Goal: Task Accomplishment & Management: Manage account settings

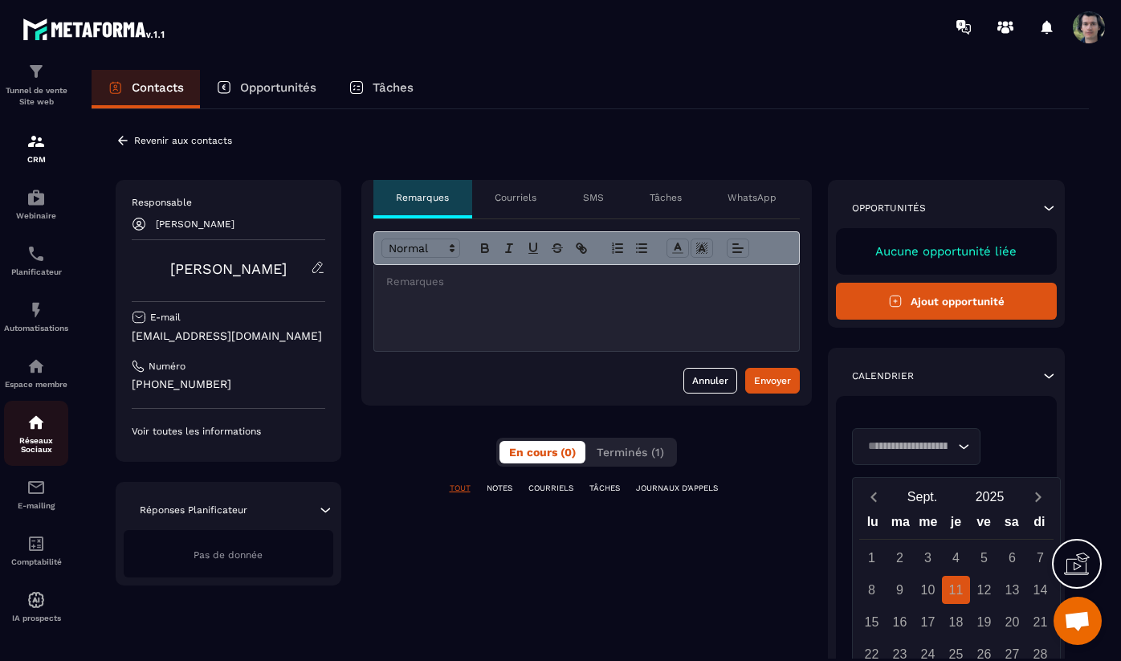
scroll to position [55, 0]
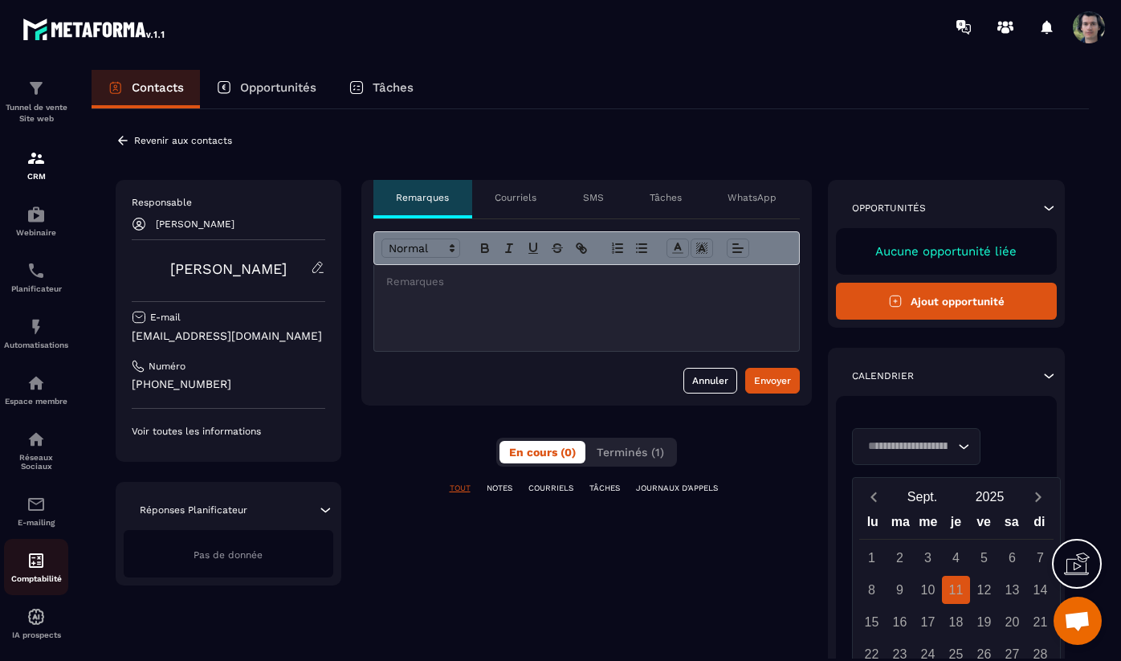
click at [37, 570] on img at bounding box center [36, 560] width 19 height 19
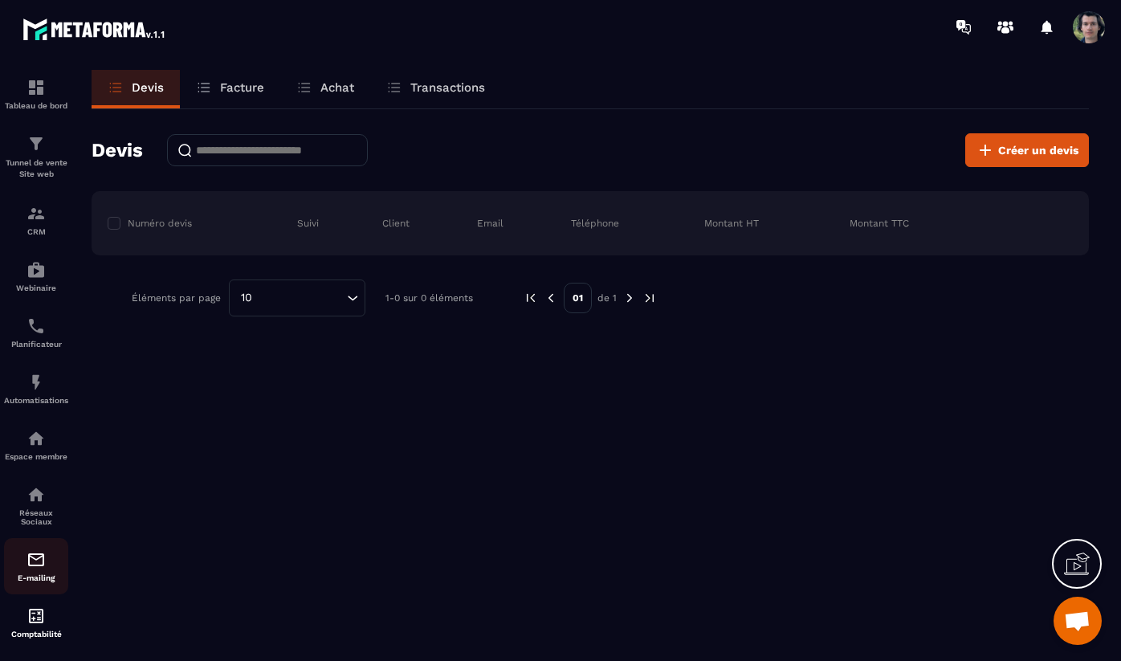
click at [39, 569] on img at bounding box center [36, 559] width 19 height 19
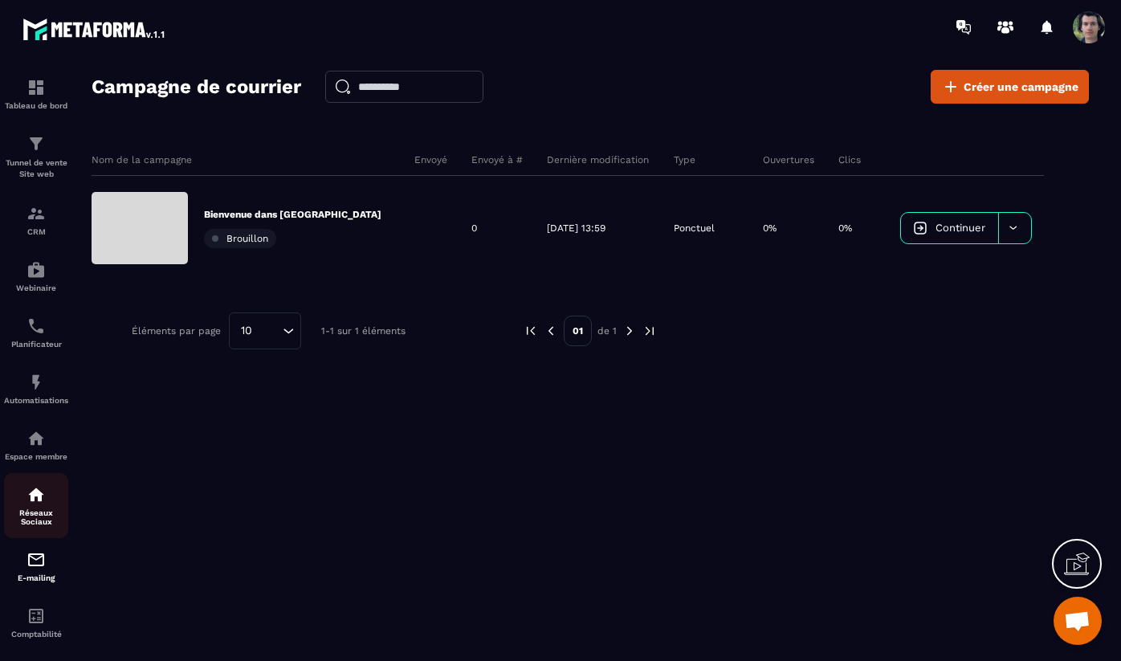
click at [24, 514] on p "Réseaux Sociaux" at bounding box center [36, 517] width 64 height 18
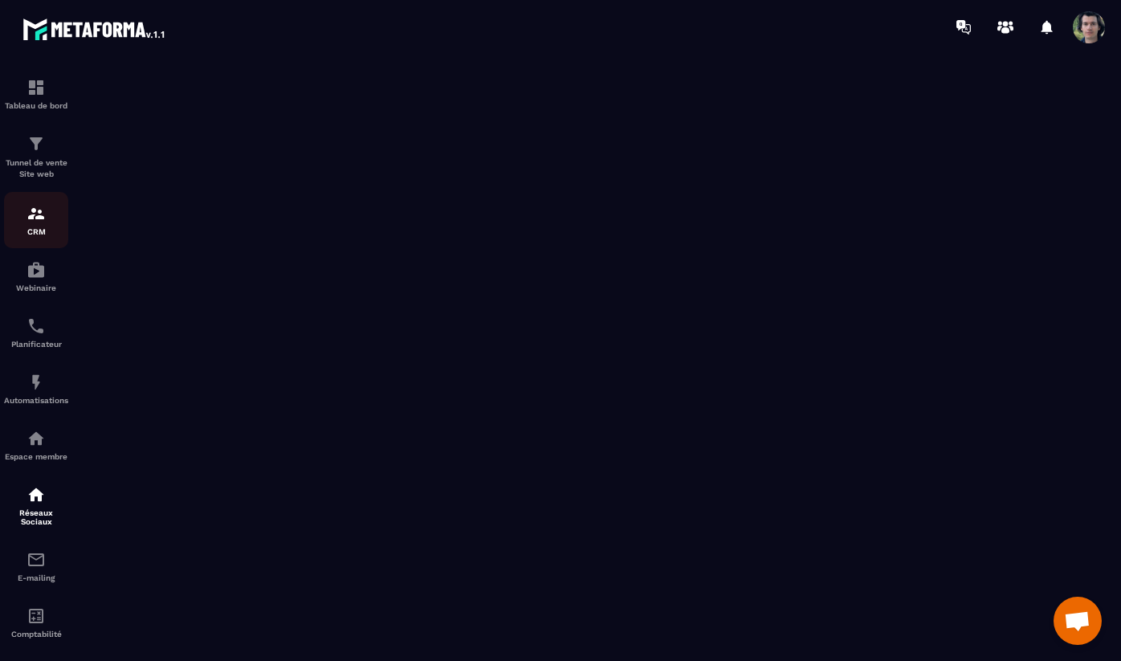
click at [39, 220] on img at bounding box center [36, 213] width 19 height 19
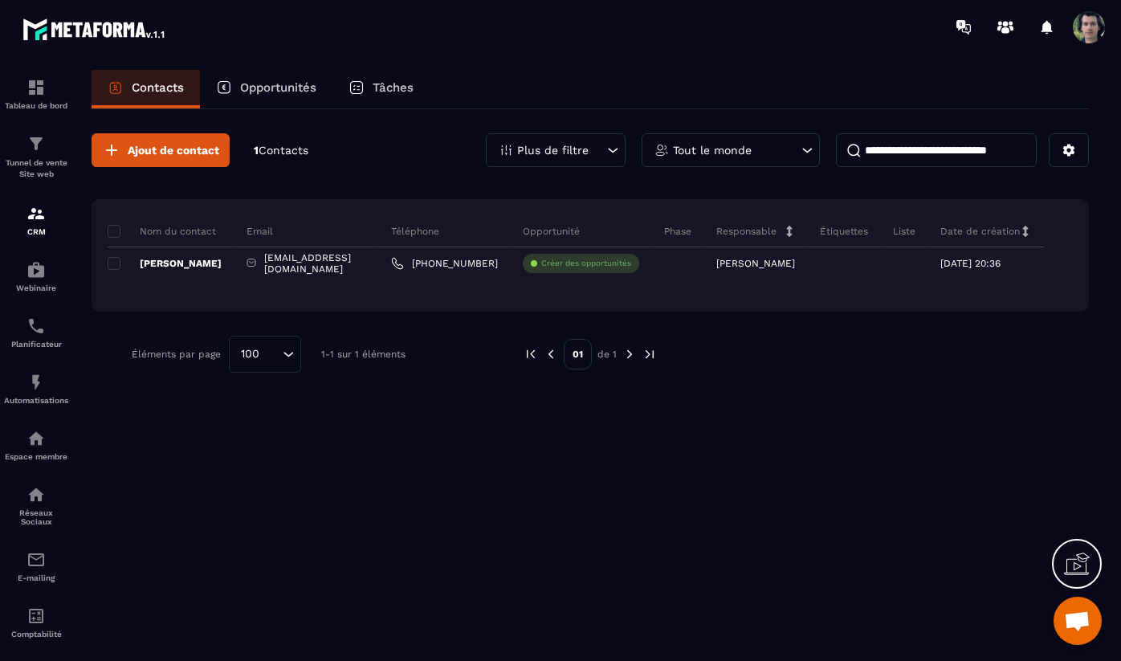
click at [275, 82] on p "Opportunités" at bounding box center [278, 87] width 76 height 14
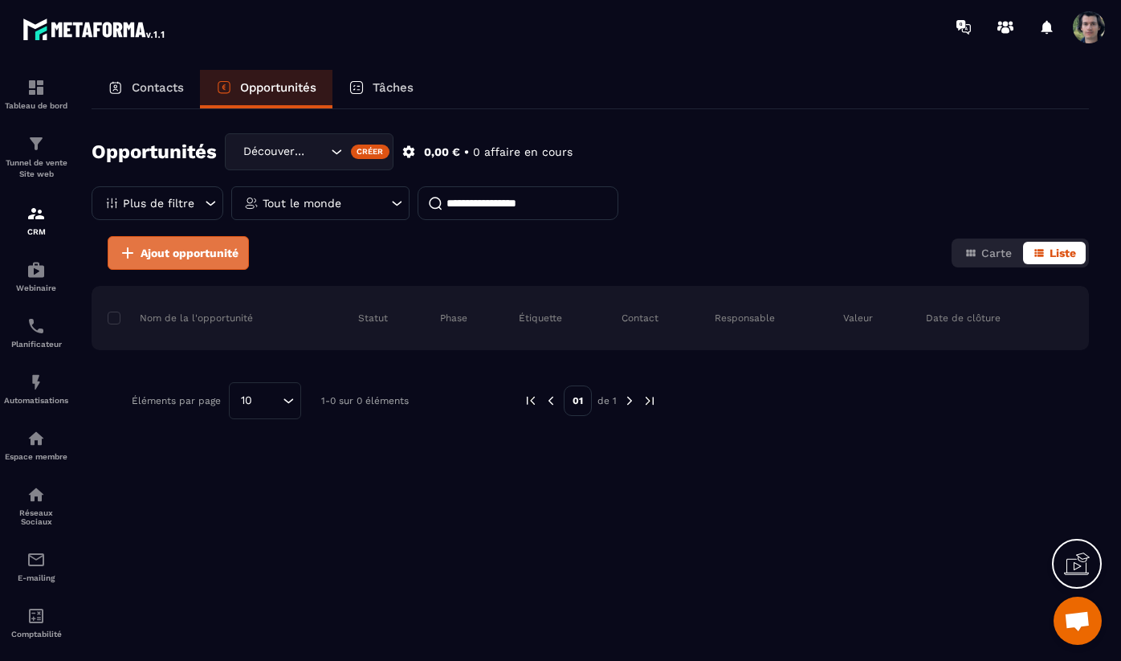
click at [186, 255] on span "Ajout opportunité" at bounding box center [190, 253] width 98 height 16
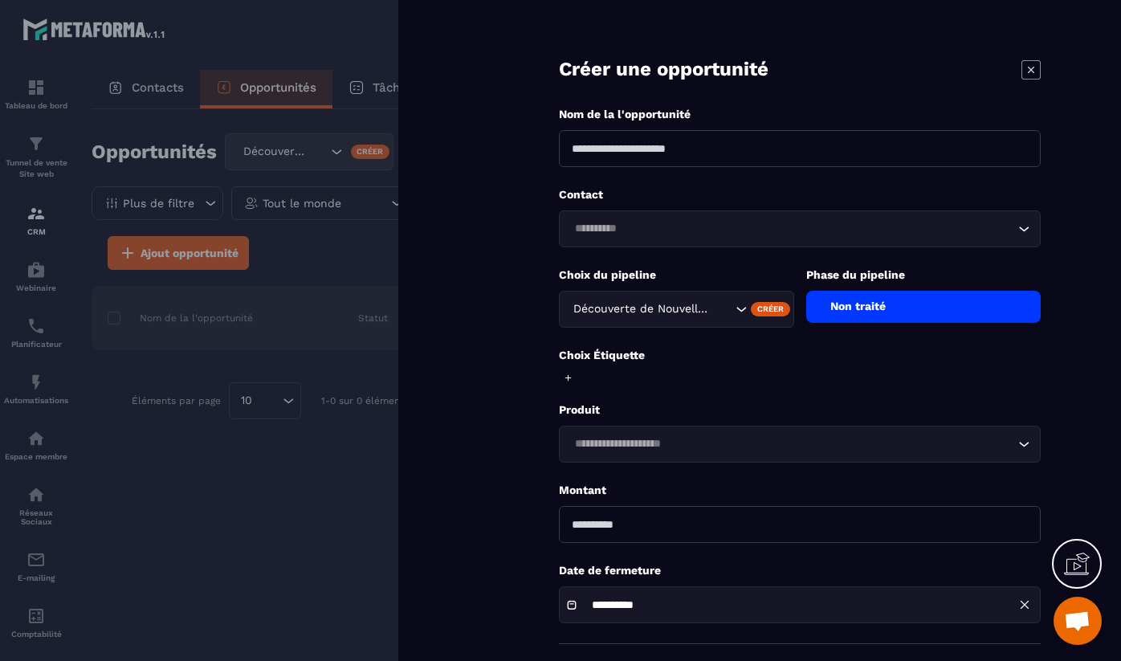
click at [1034, 75] on icon at bounding box center [1030, 69] width 19 height 19
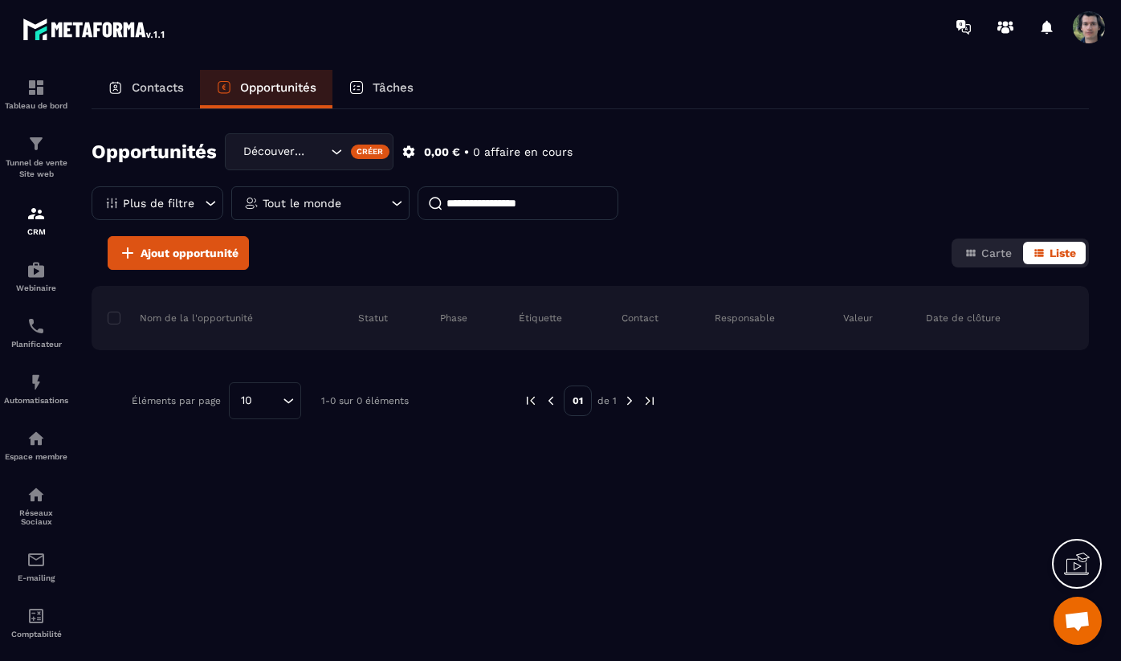
click at [157, 93] on p "Contacts" at bounding box center [158, 87] width 52 height 14
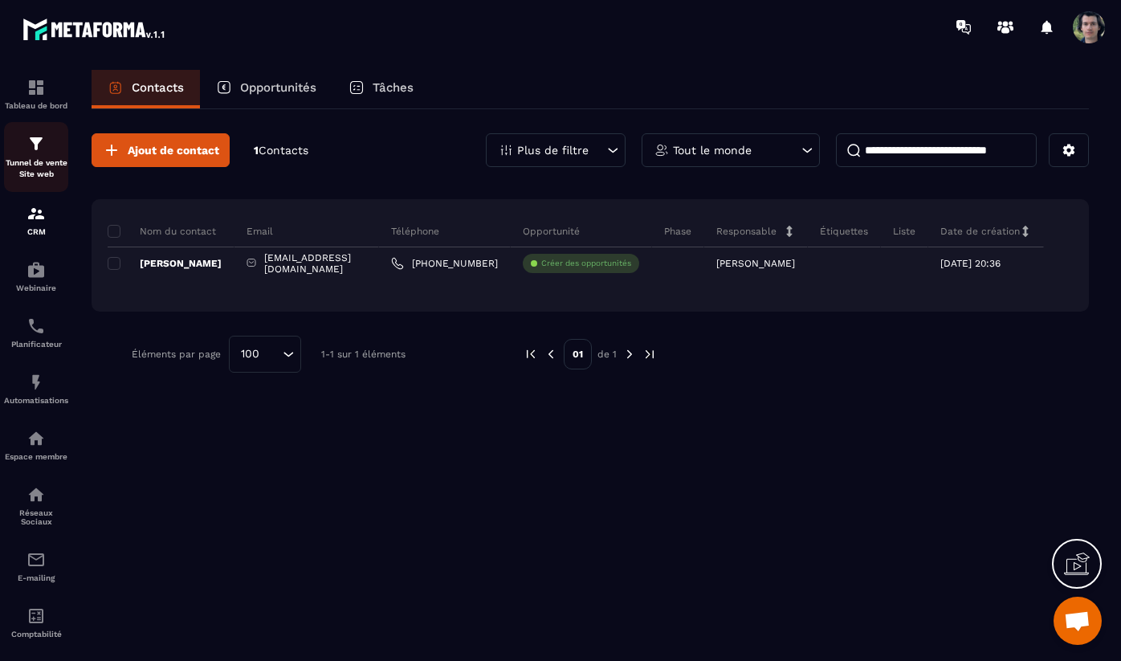
click at [33, 135] on img at bounding box center [36, 143] width 19 height 19
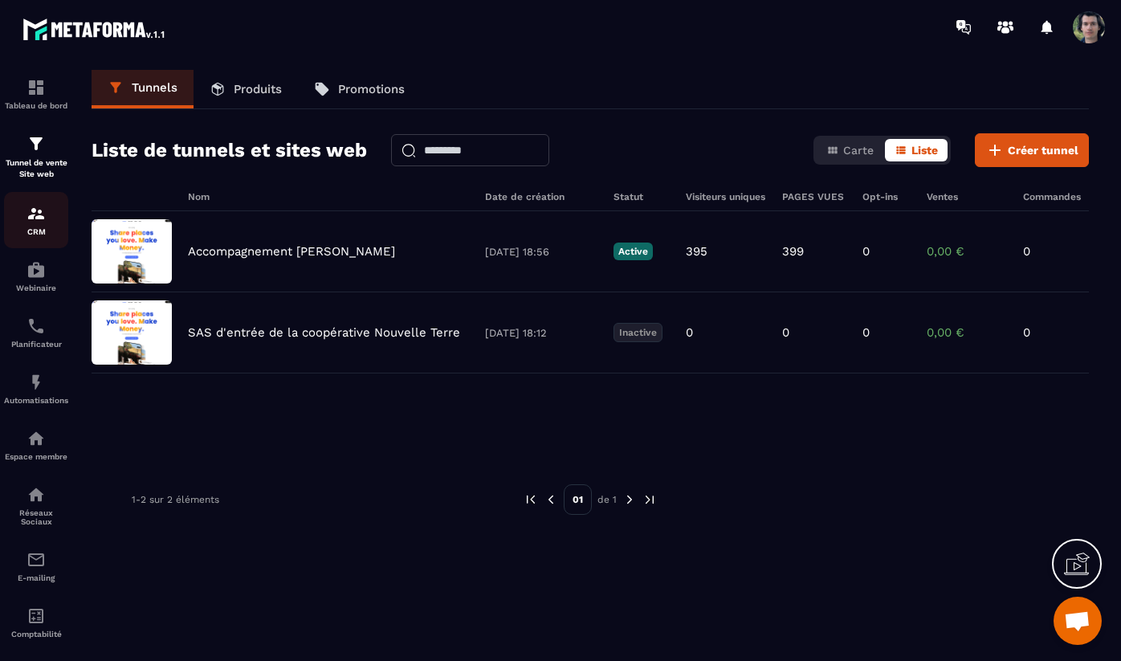
click at [47, 226] on div "CRM" at bounding box center [36, 220] width 64 height 32
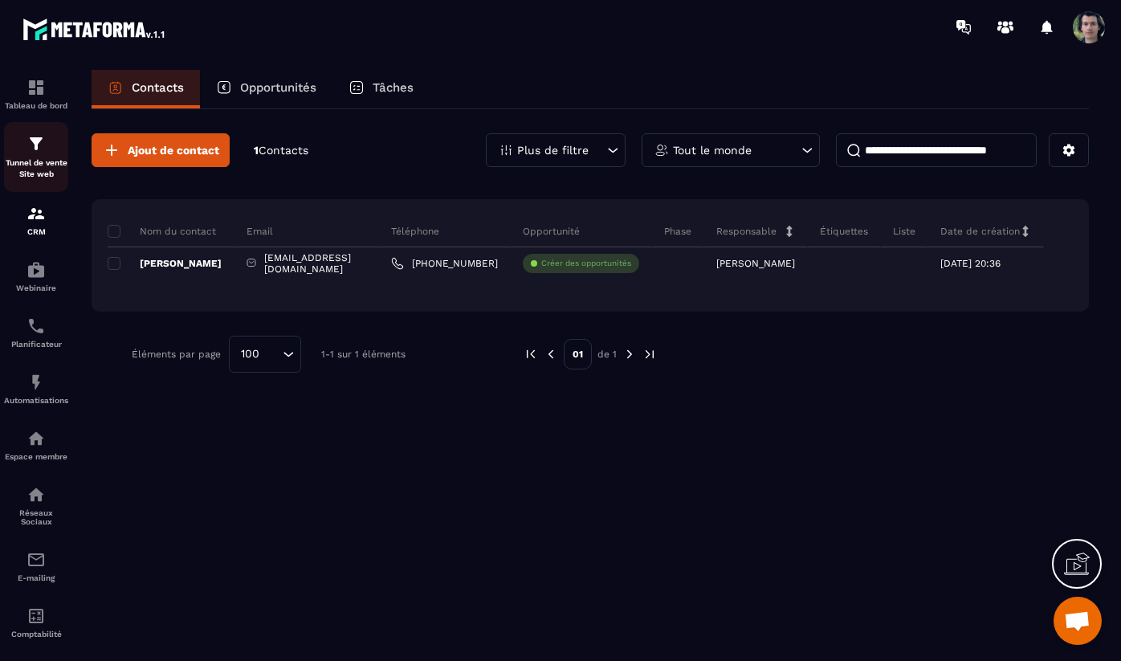
click at [43, 152] on img at bounding box center [36, 143] width 19 height 19
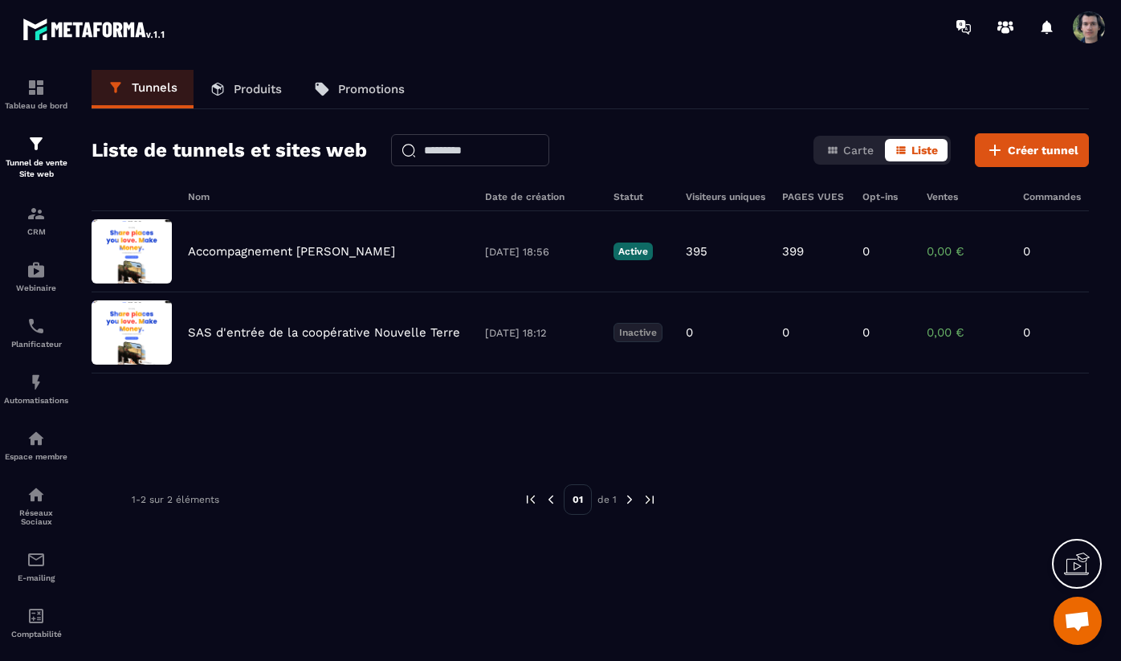
click at [243, 95] on p "Produits" at bounding box center [258, 89] width 48 height 14
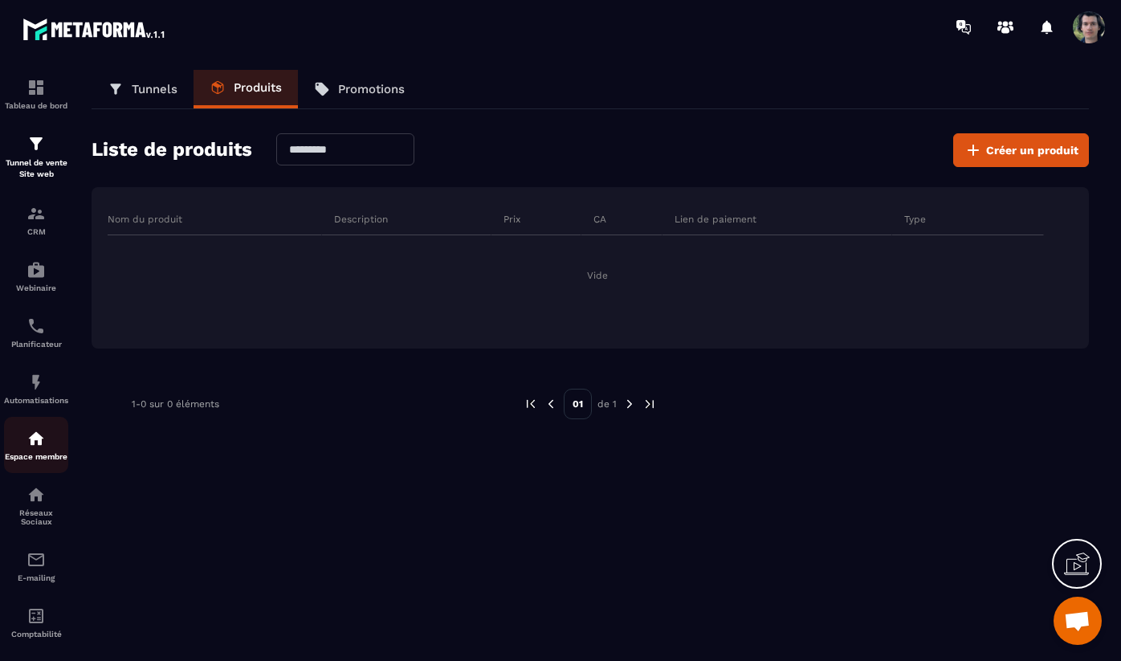
click at [43, 448] on img at bounding box center [36, 438] width 19 height 19
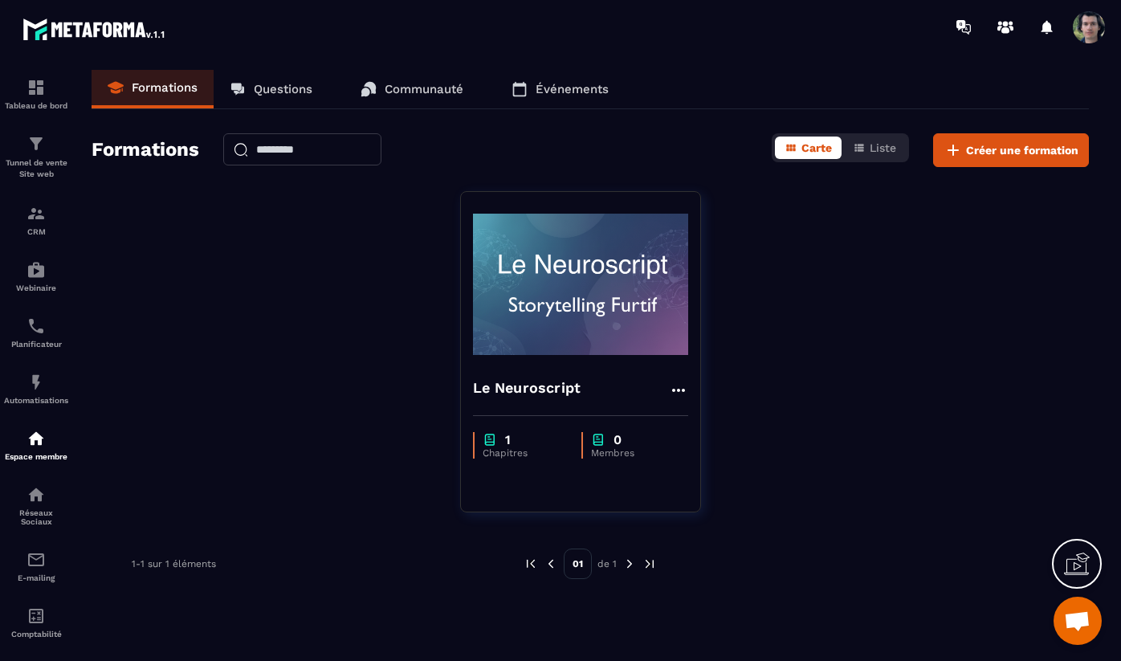
click at [428, 96] on link "Communauté" at bounding box center [412, 89] width 135 height 39
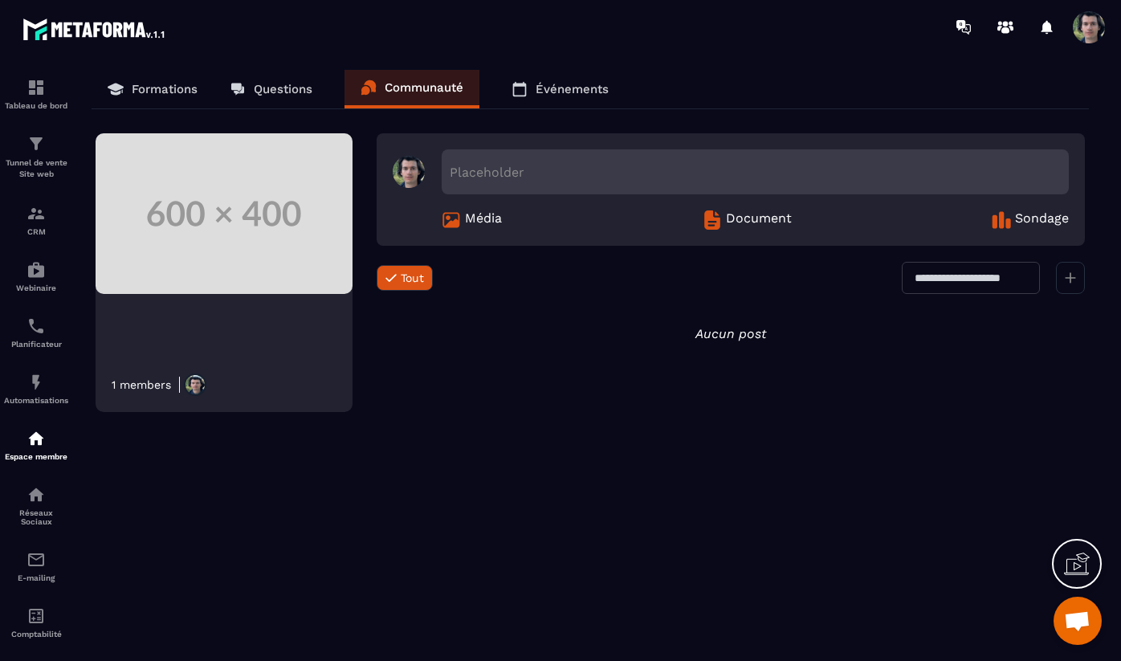
click at [296, 94] on p "Questions" at bounding box center [283, 89] width 59 height 14
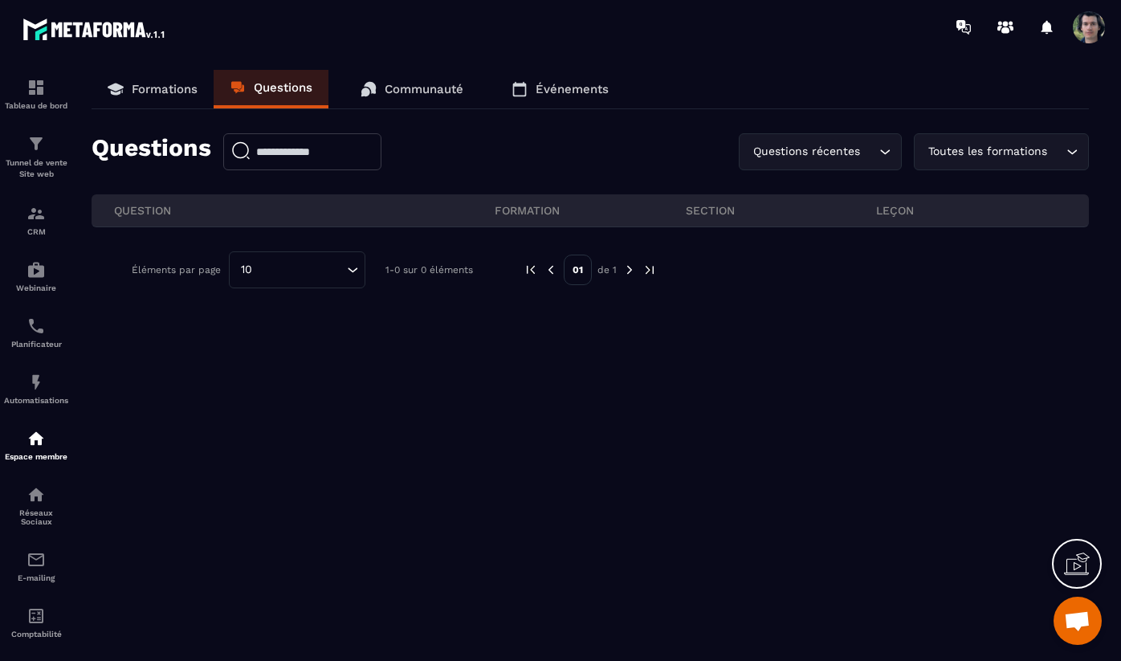
click at [418, 92] on p "Communauté" at bounding box center [424, 89] width 79 height 14
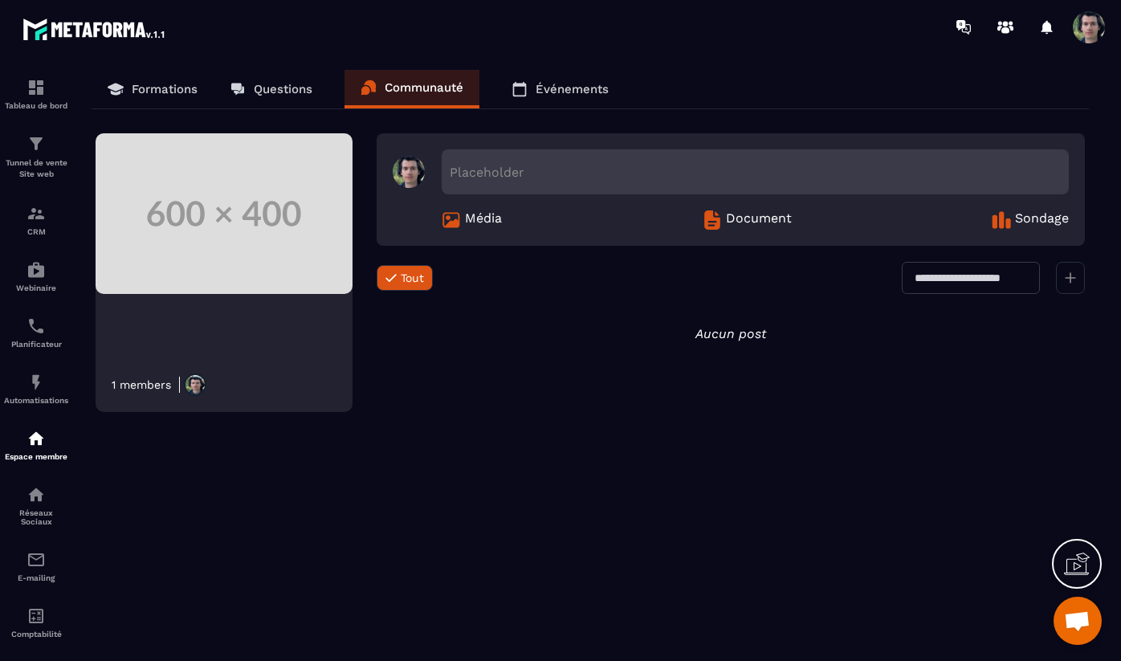
click at [256, 82] on p "Questions" at bounding box center [283, 89] width 59 height 14
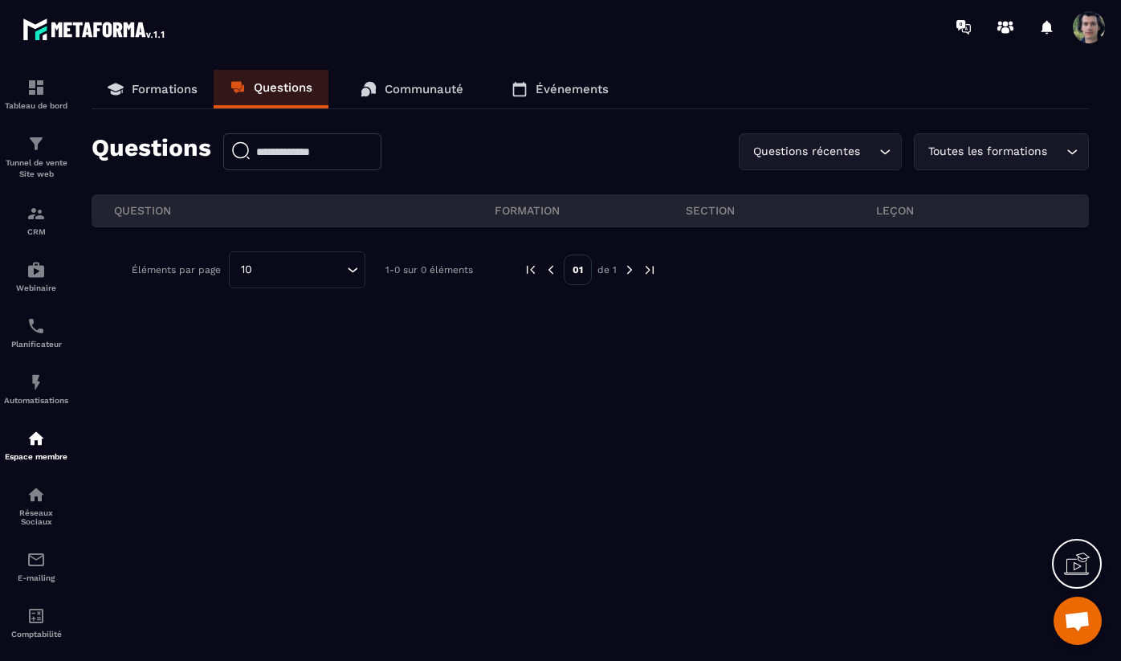
click at [562, 91] on p "Événements" at bounding box center [572, 89] width 73 height 14
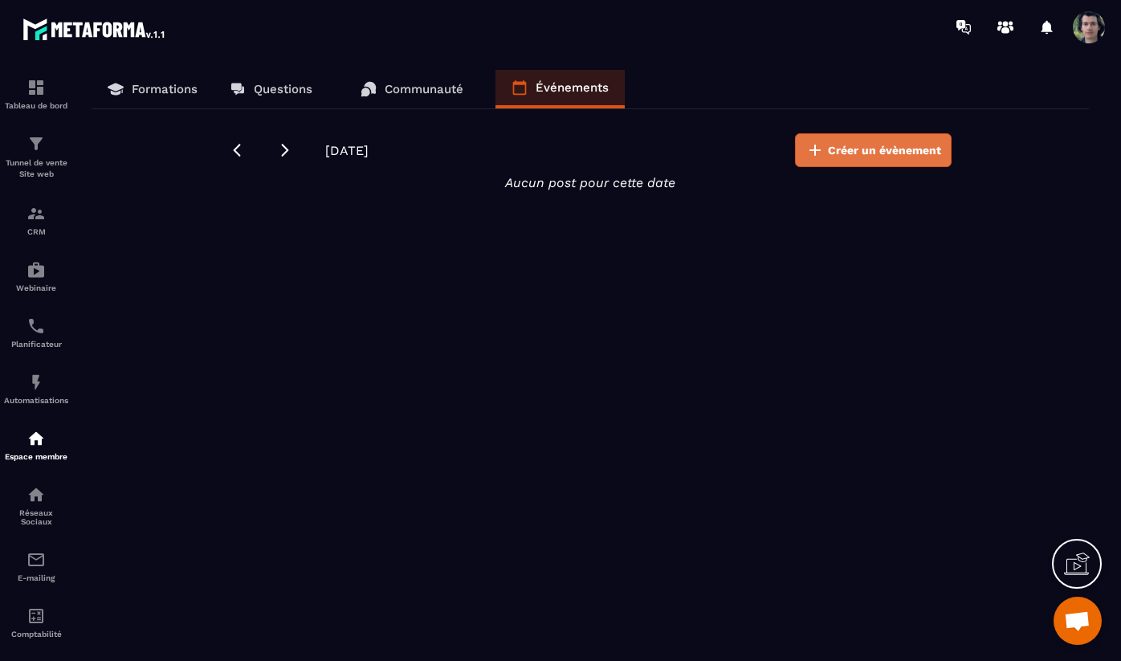
click at [844, 154] on span "Créer un évènement" at bounding box center [884, 150] width 113 height 16
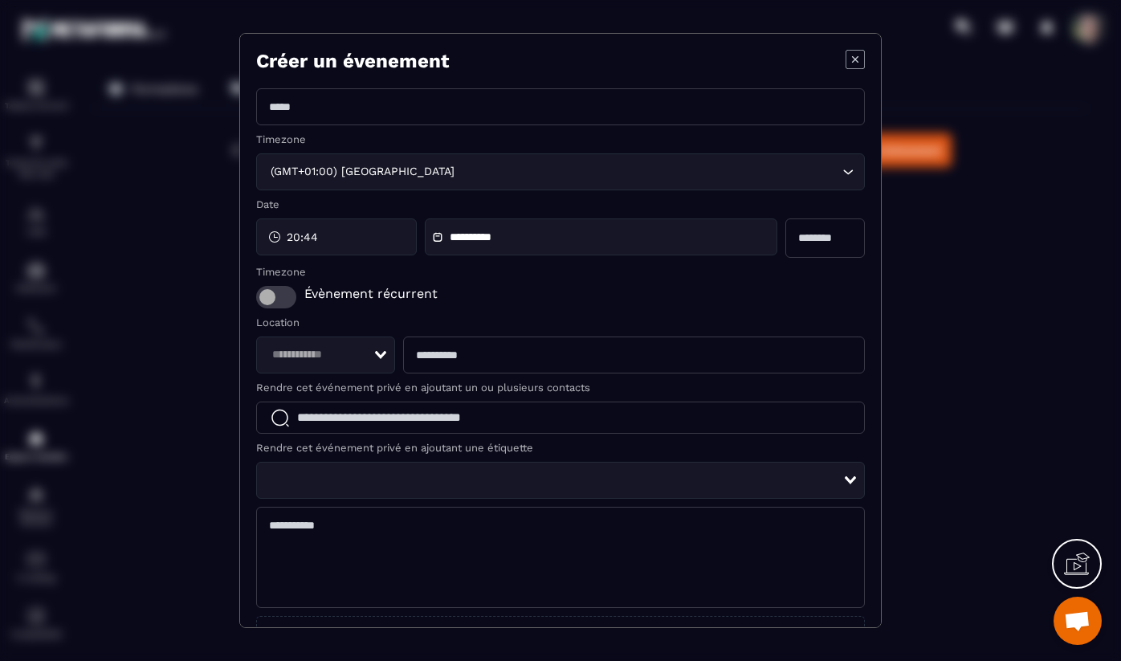
click at [267, 299] on span "Modal window" at bounding box center [276, 297] width 40 height 22
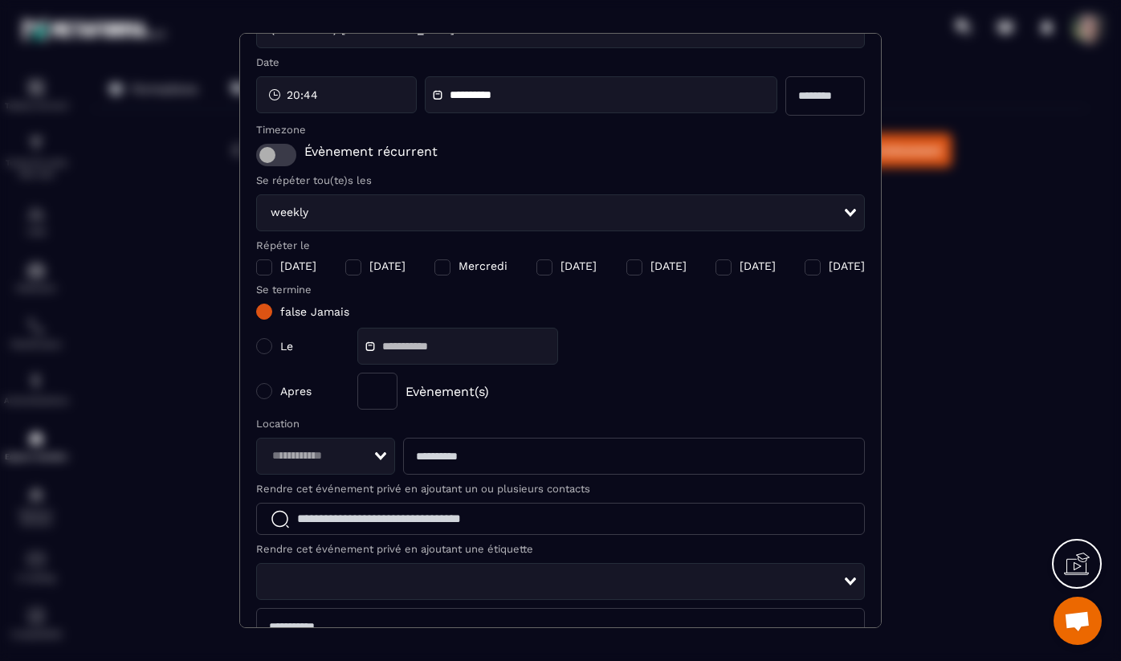
scroll to position [157, 0]
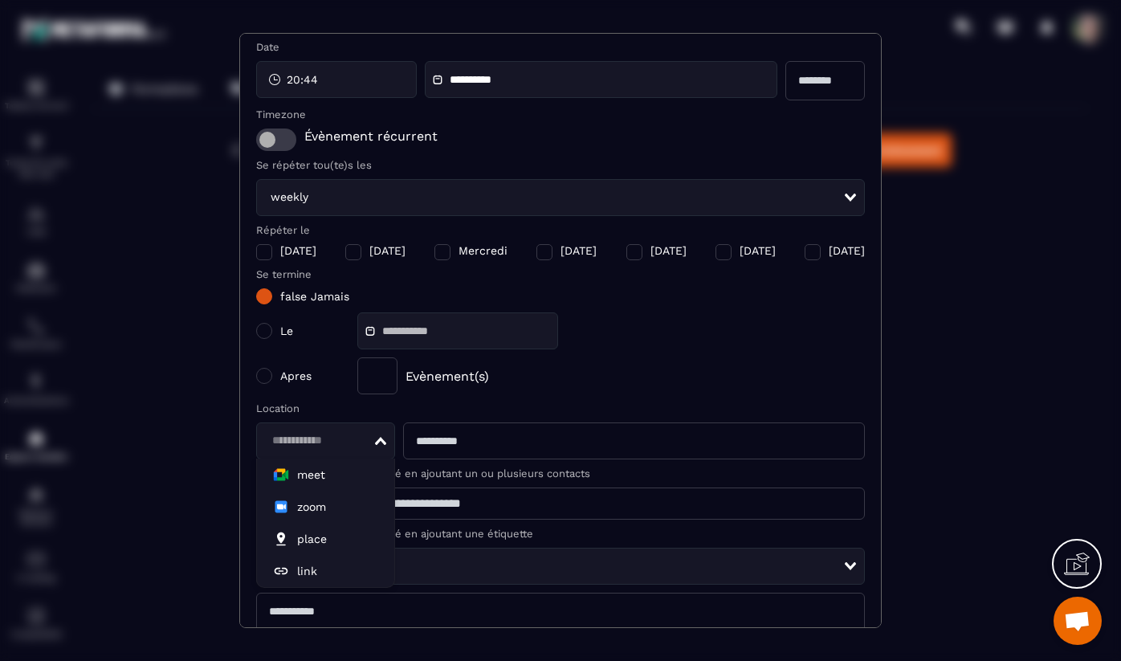
click at [369, 438] on input "Search for option" at bounding box center [320, 441] width 107 height 18
click at [345, 478] on span "meet" at bounding box center [325, 475] width 105 height 16
click at [377, 442] on icon "Search for option" at bounding box center [380, 441] width 11 height 8
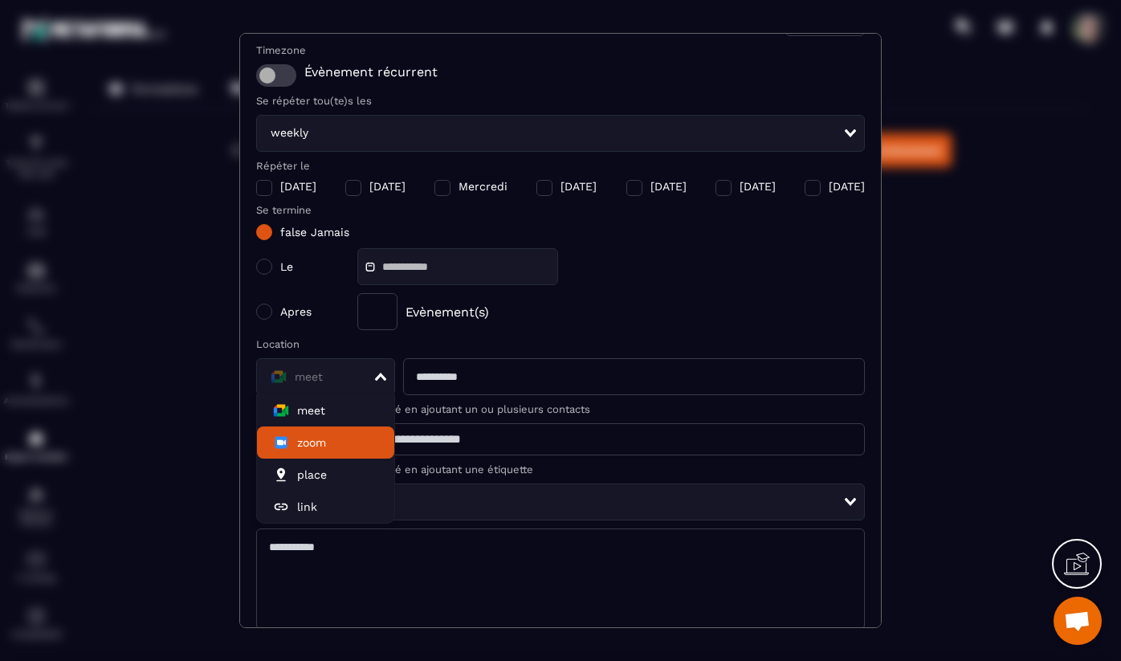
scroll to position [223, 0]
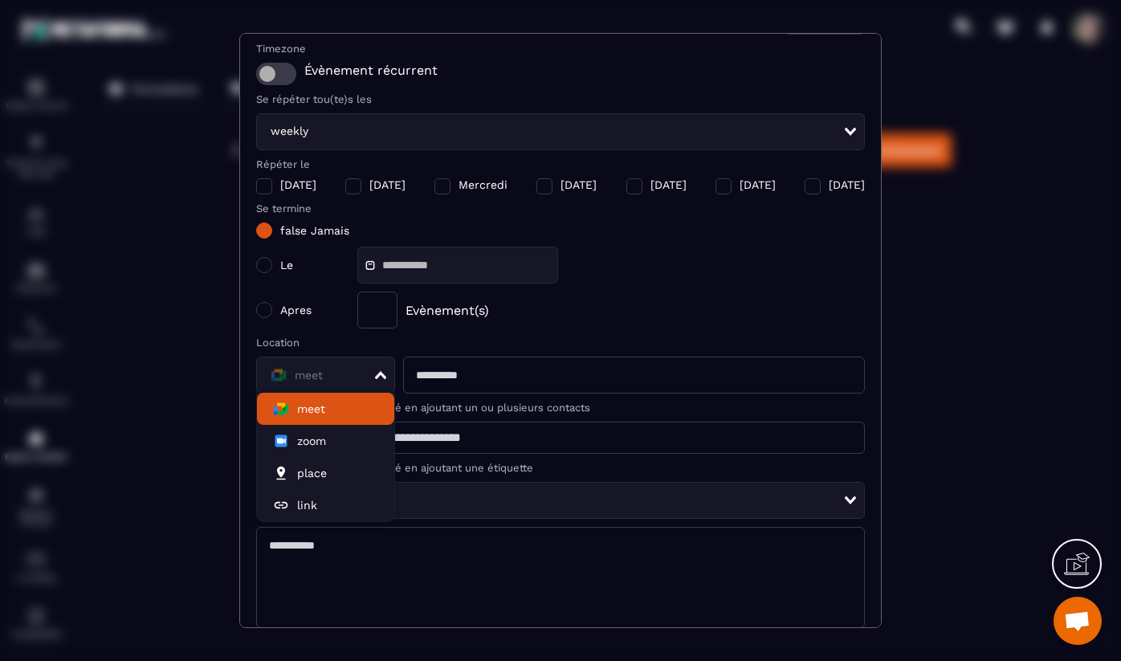
click at [353, 376] on input "Search for option" at bounding box center [320, 375] width 107 height 18
click at [369, 377] on input "Search for option" at bounding box center [320, 375] width 107 height 18
click at [546, 318] on div "Evènement(s)" at bounding box center [611, 310] width 508 height 37
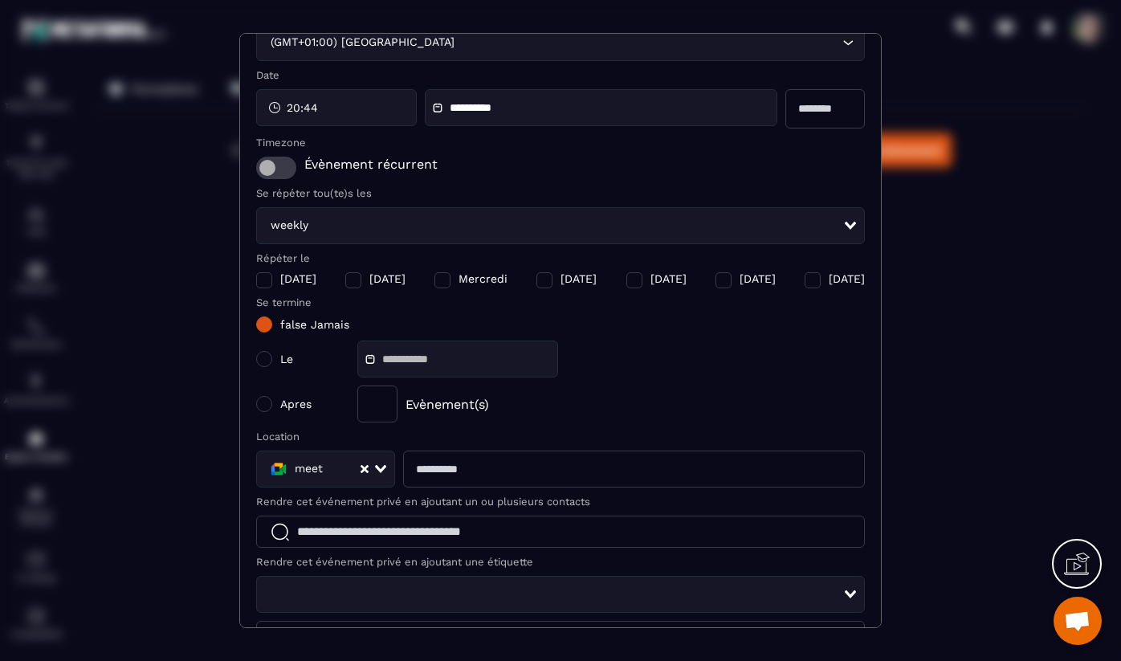
scroll to position [226, 0]
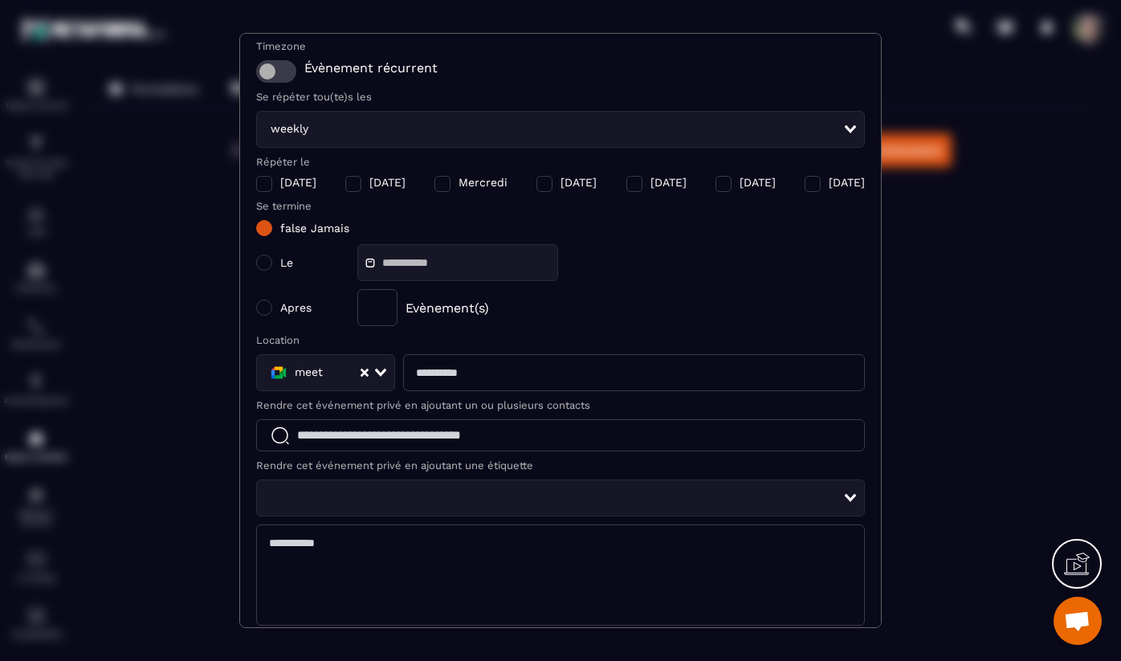
click at [464, 373] on input "Modal window" at bounding box center [634, 372] width 462 height 37
click at [316, 373] on div "meet" at bounding box center [320, 373] width 110 height 18
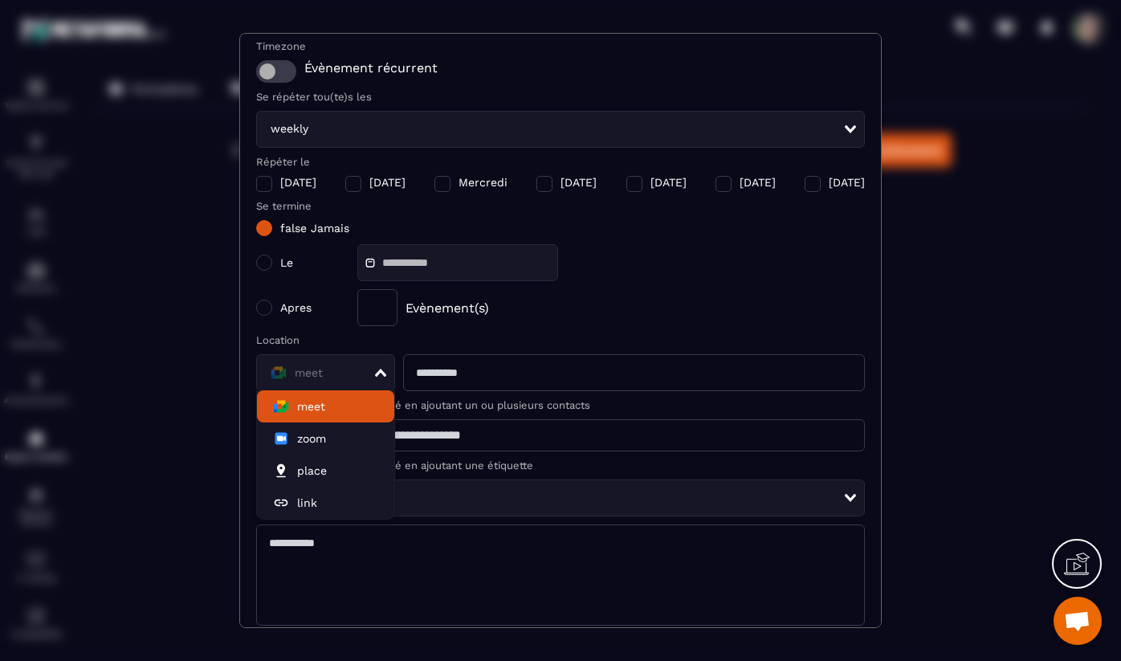
click at [317, 410] on span "meet" at bounding box center [311, 406] width 28 height 16
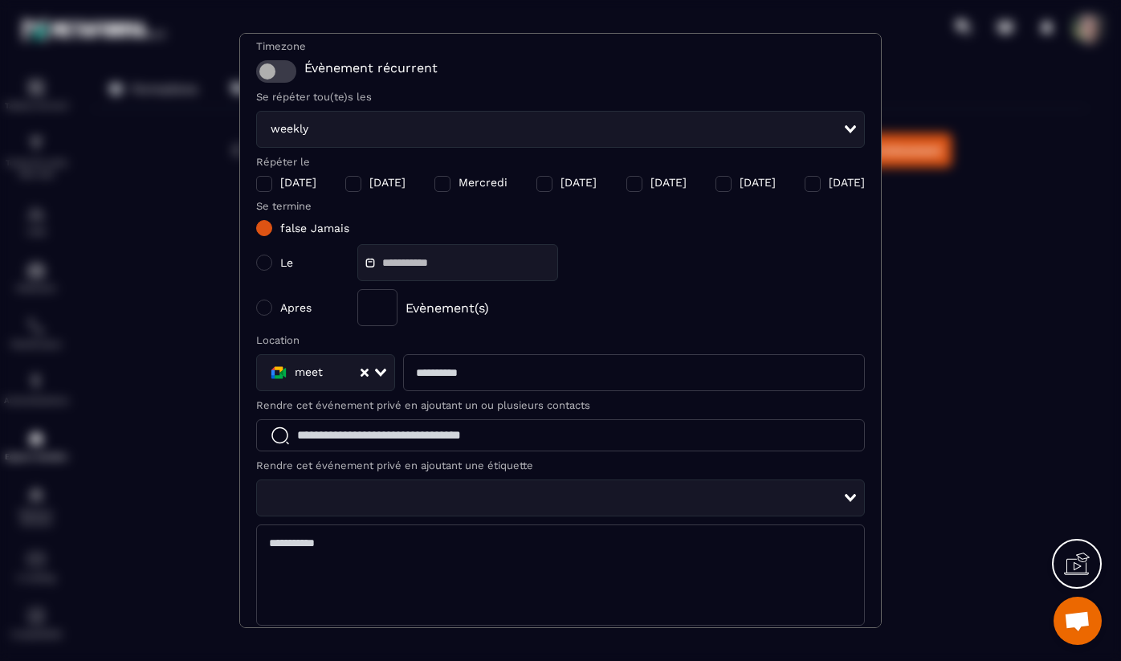
click at [507, 373] on input "Modal window" at bounding box center [634, 372] width 462 height 37
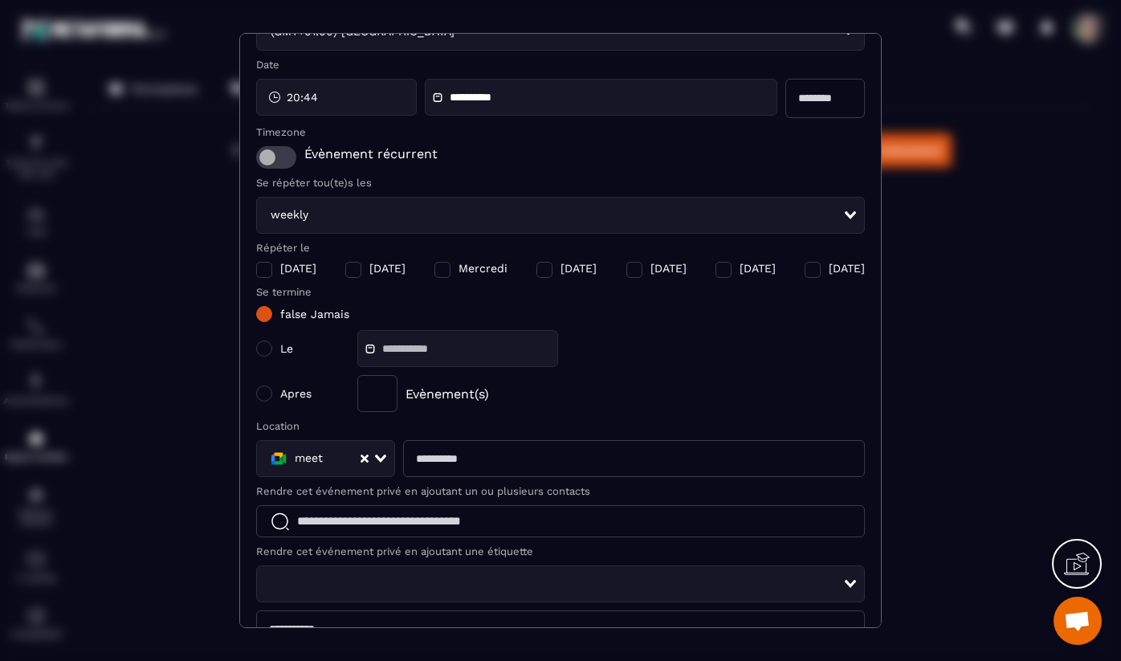
scroll to position [0, 0]
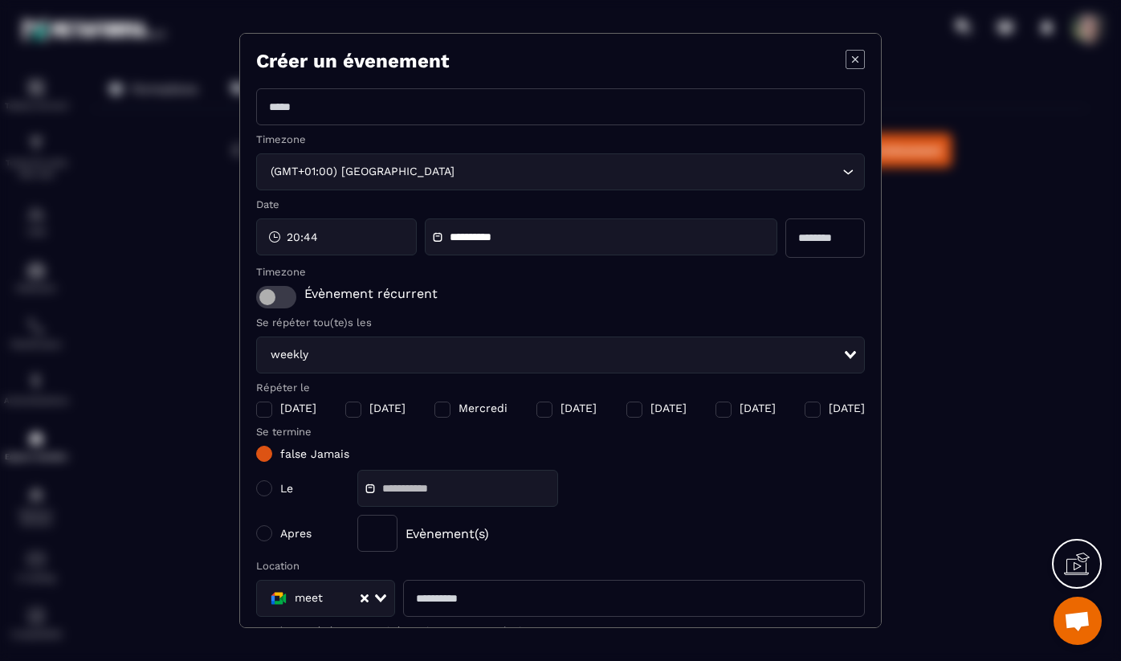
click at [853, 62] on icon "Modal window" at bounding box center [855, 59] width 19 height 19
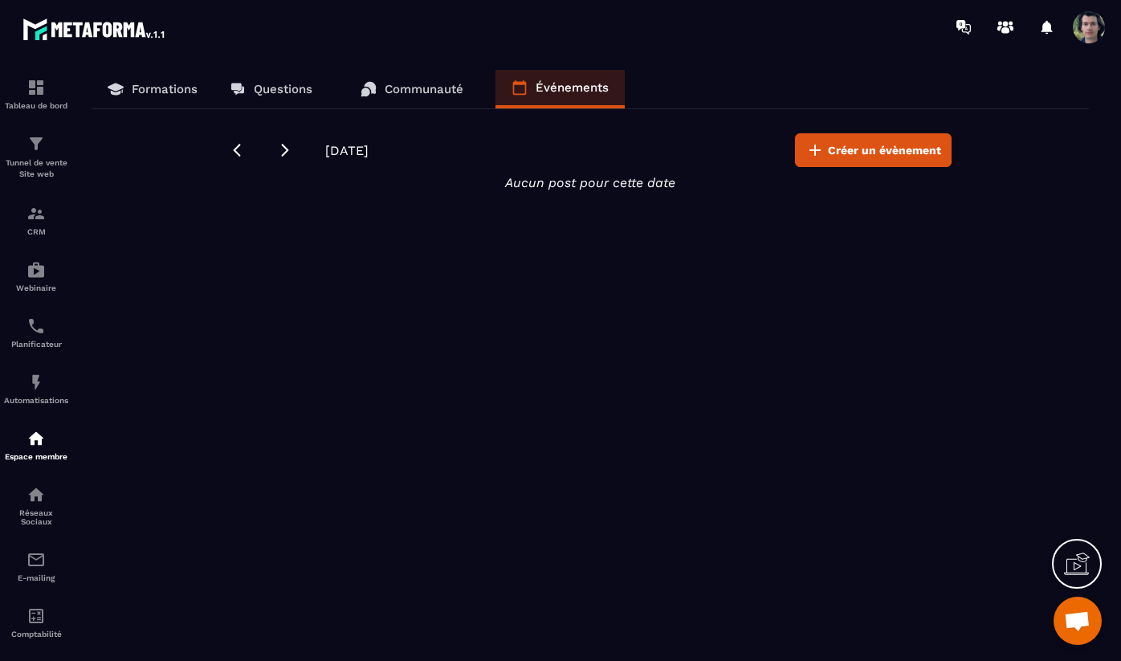
click at [162, 94] on p "Formations" at bounding box center [165, 89] width 66 height 14
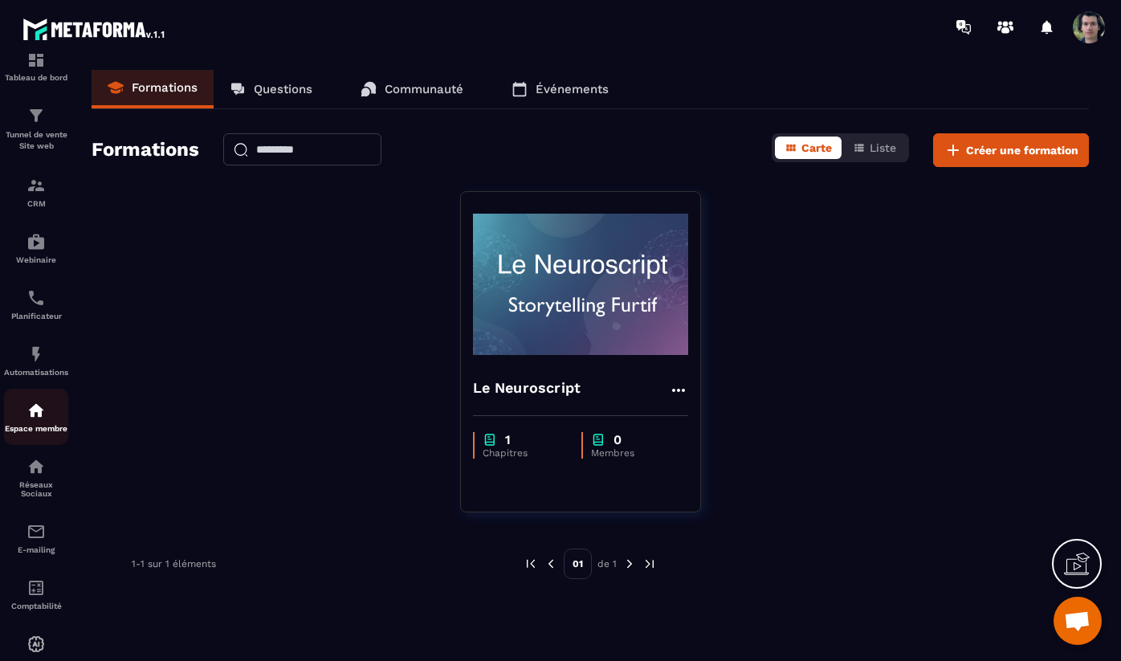
scroll to position [10, 0]
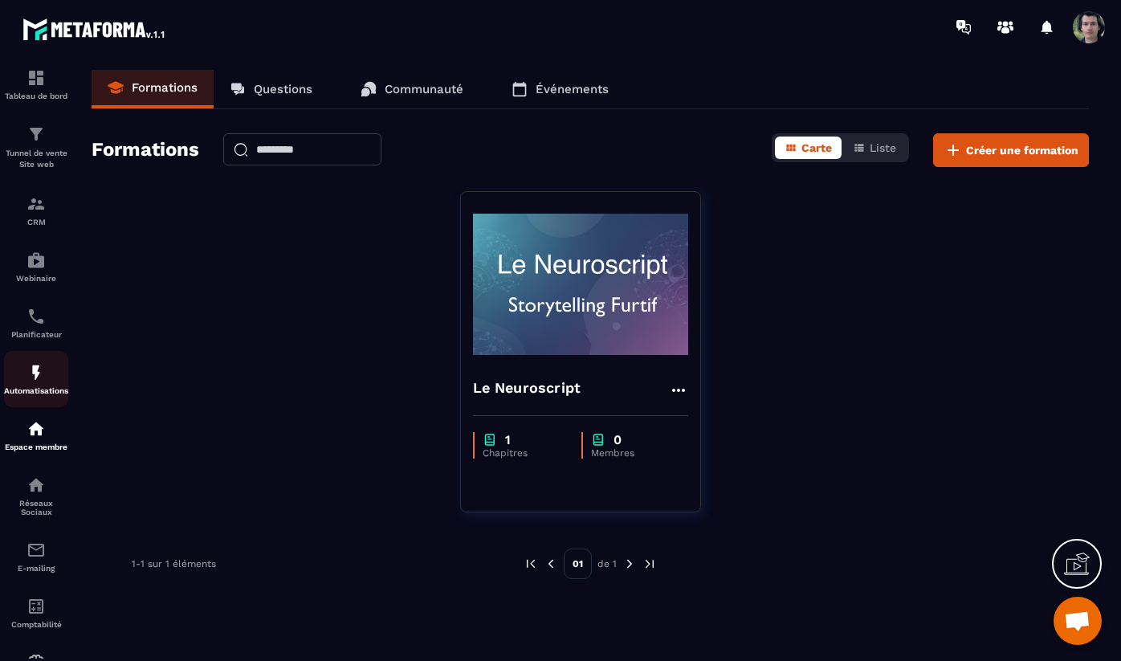
click at [32, 378] on img at bounding box center [36, 372] width 19 height 19
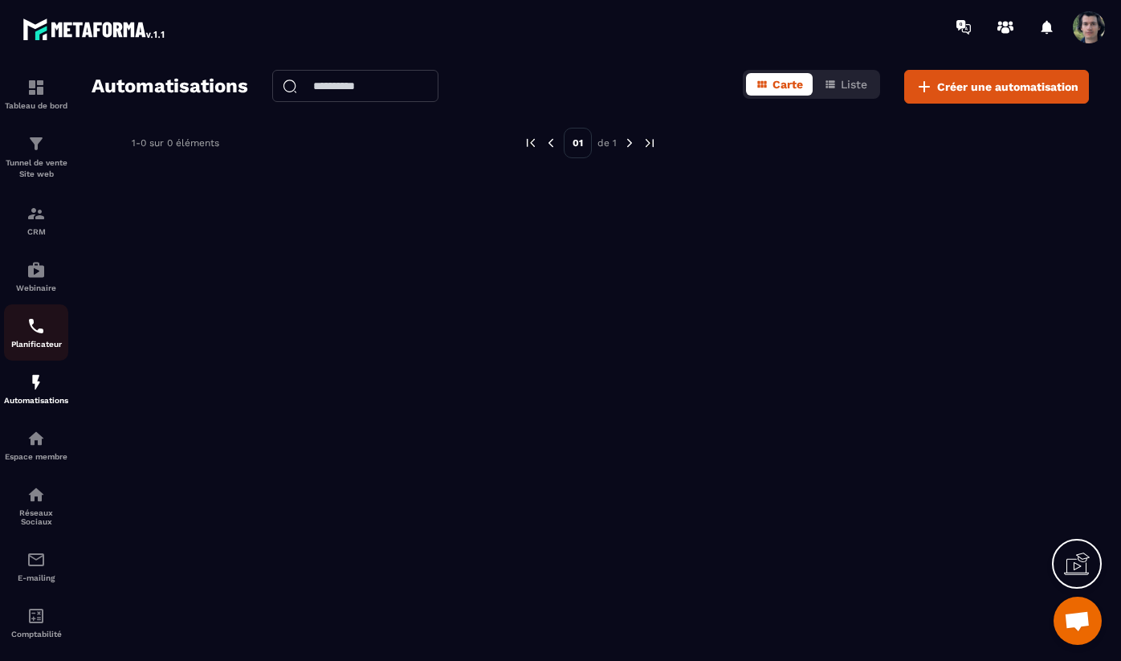
click at [41, 339] on div "Planificateur" at bounding box center [36, 332] width 64 height 32
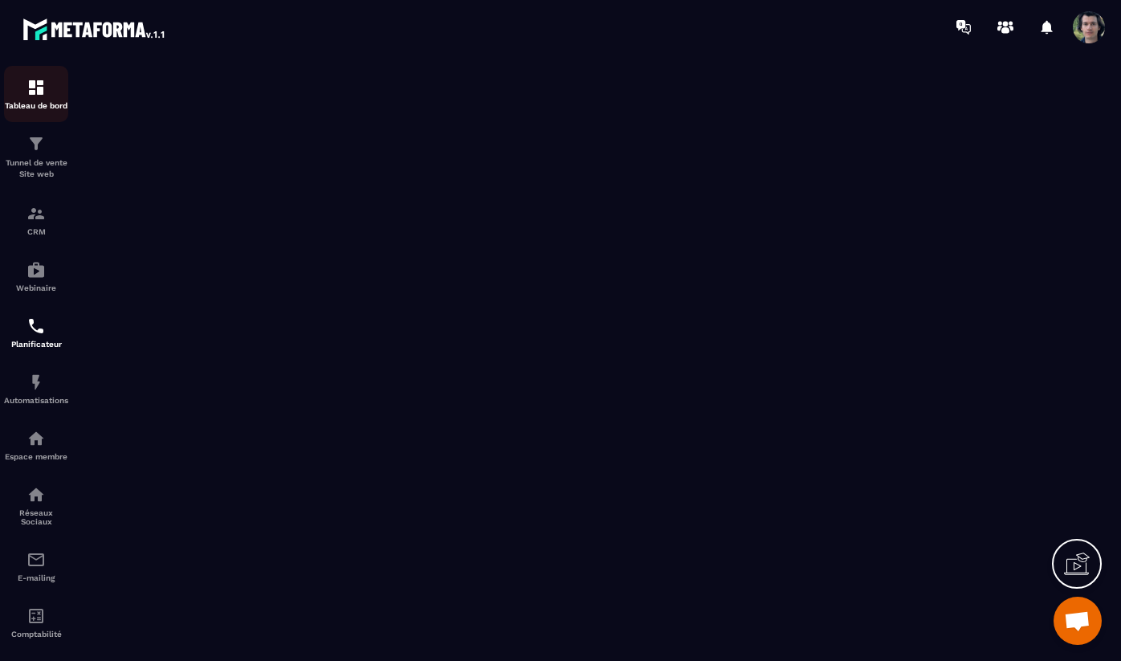
click at [31, 97] on div "Tableau de bord" at bounding box center [36, 94] width 64 height 32
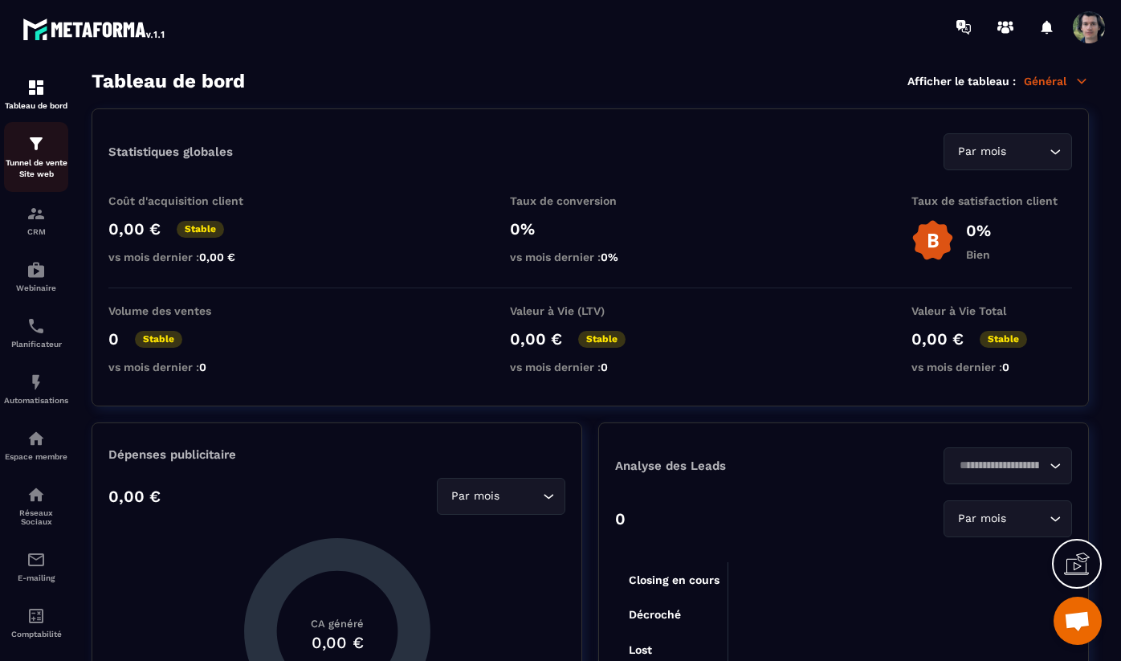
click at [35, 156] on div "Tunnel de vente Site web" at bounding box center [36, 157] width 64 height 46
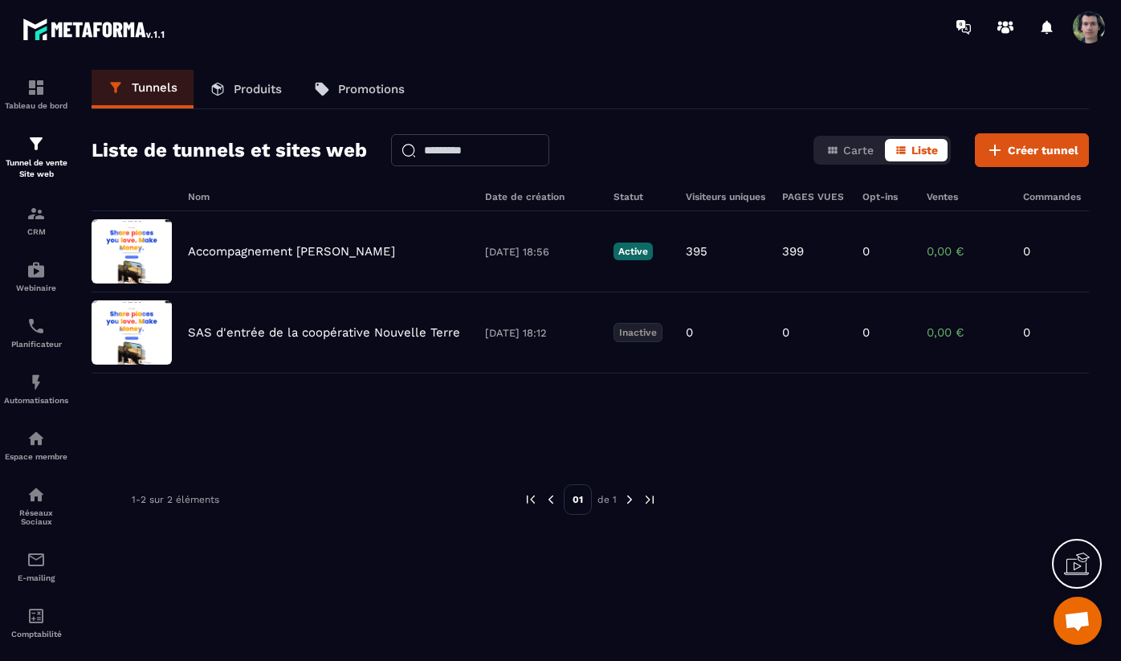
click at [363, 86] on p "Promotions" at bounding box center [371, 89] width 67 height 14
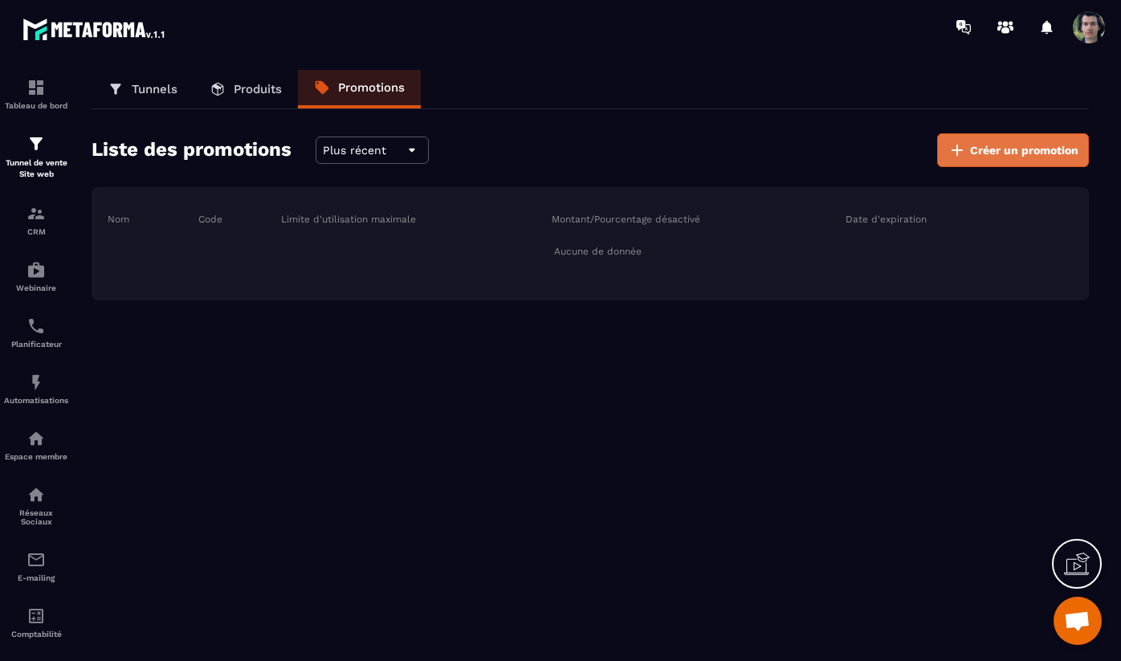
click at [999, 138] on button "Créer un promotion" at bounding box center [1013, 150] width 152 height 34
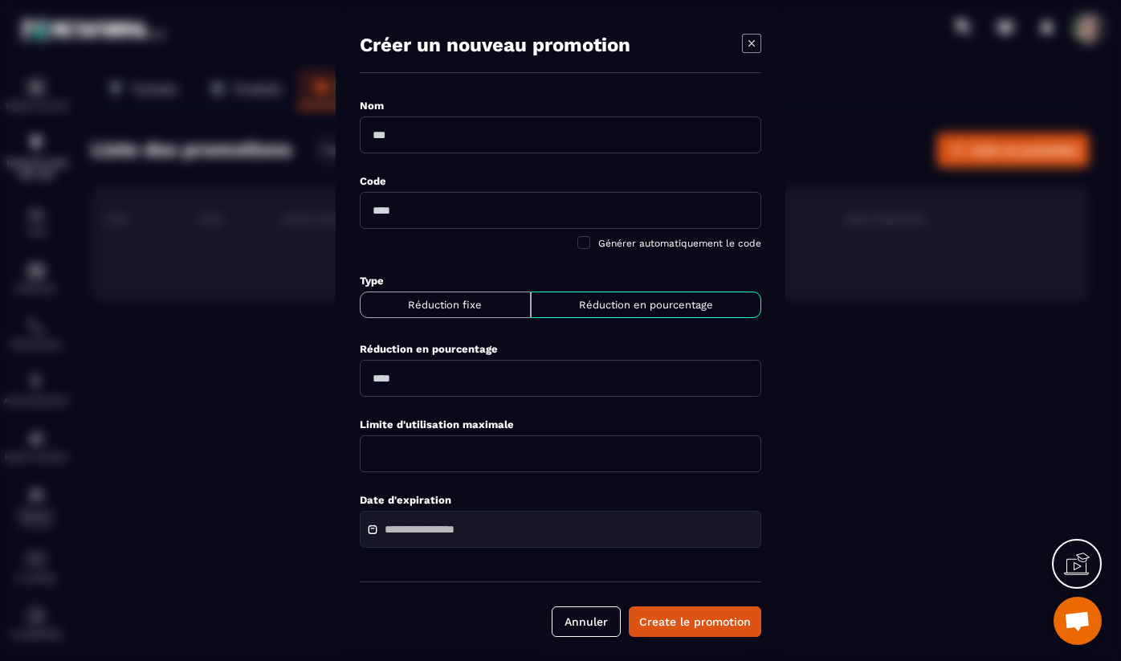
click at [750, 45] on icon "Modal window" at bounding box center [751, 42] width 19 height 19
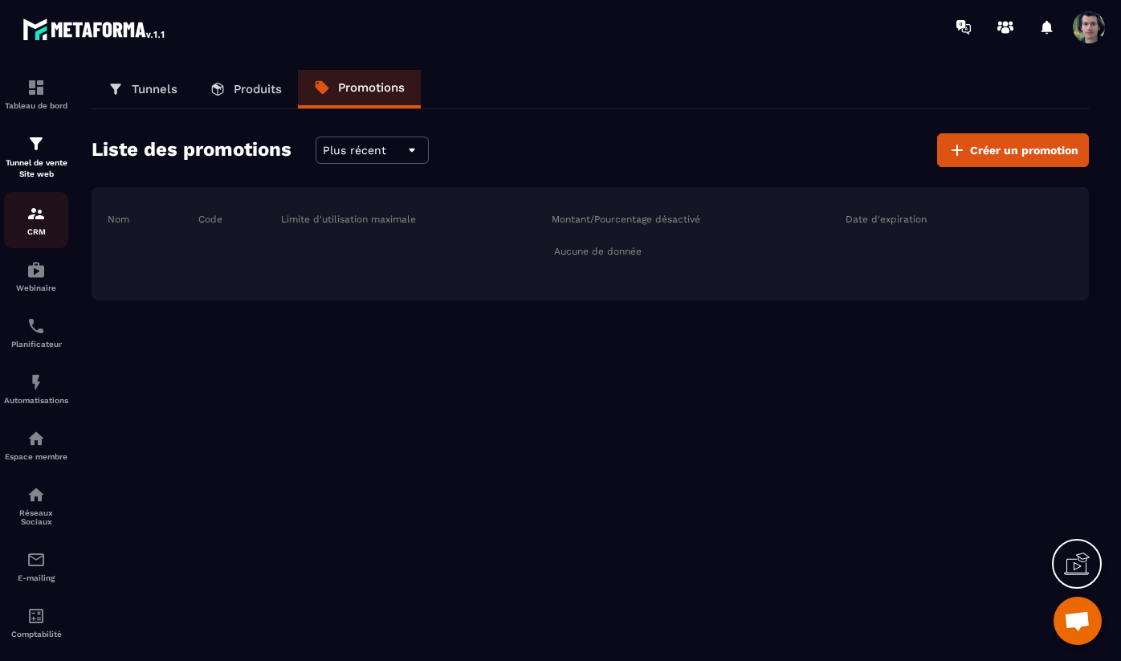
click at [43, 222] on img at bounding box center [36, 213] width 19 height 19
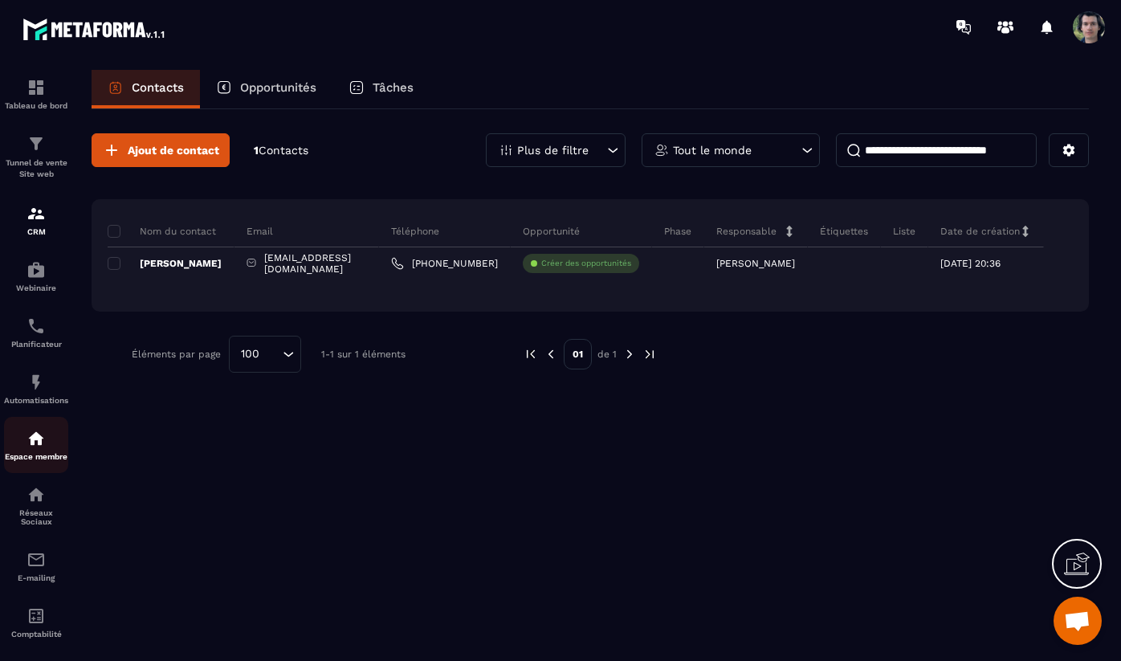
click at [43, 446] on img at bounding box center [36, 438] width 19 height 19
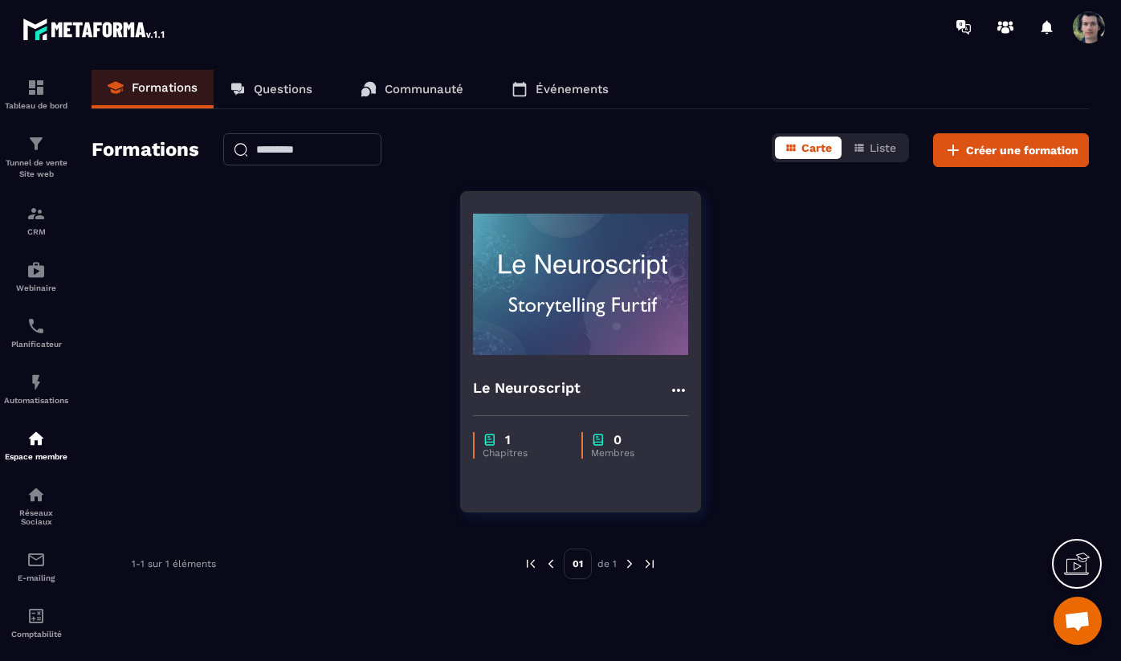
click at [606, 331] on img at bounding box center [580, 284] width 215 height 161
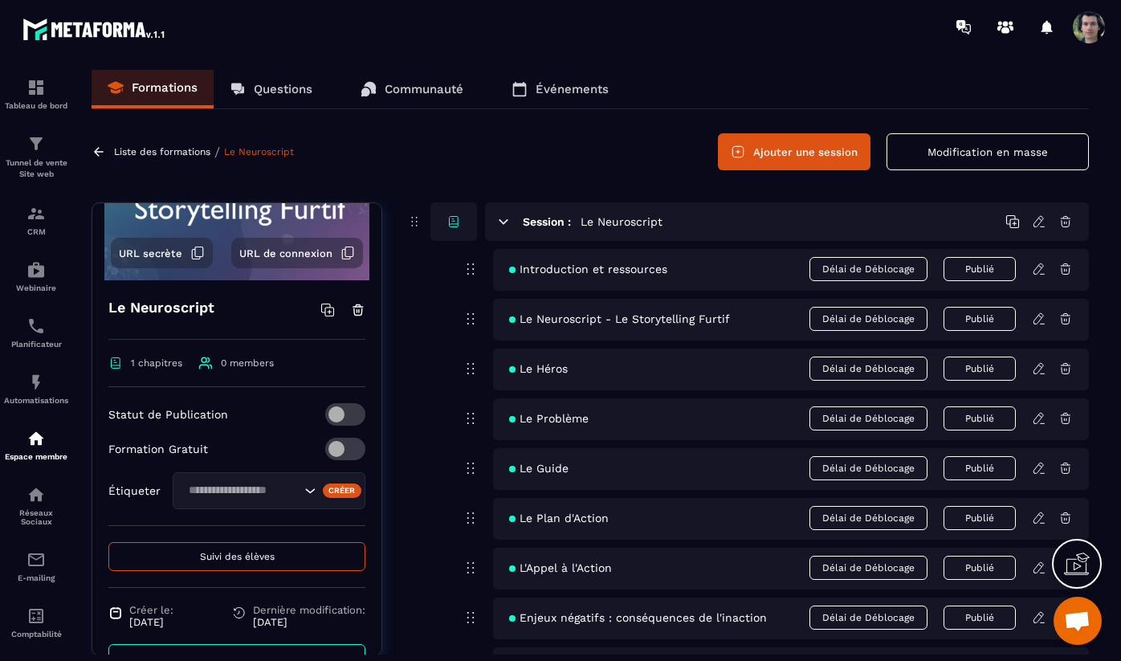
scroll to position [181, 0]
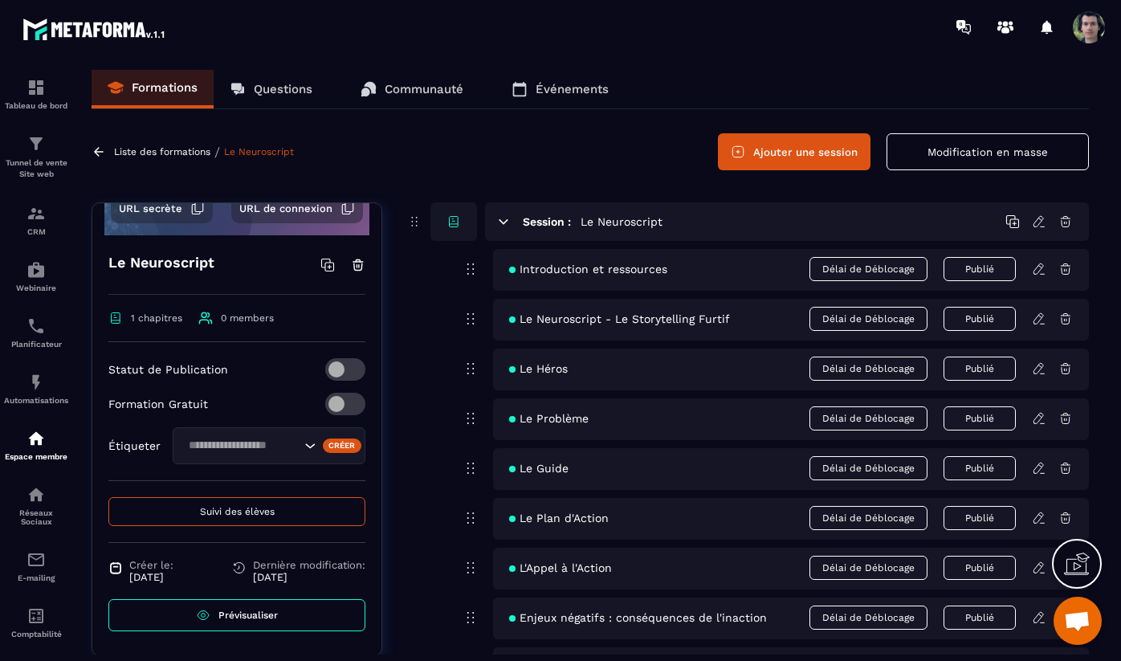
click at [259, 512] on span "Suivi des élèves" at bounding box center [237, 511] width 75 height 11
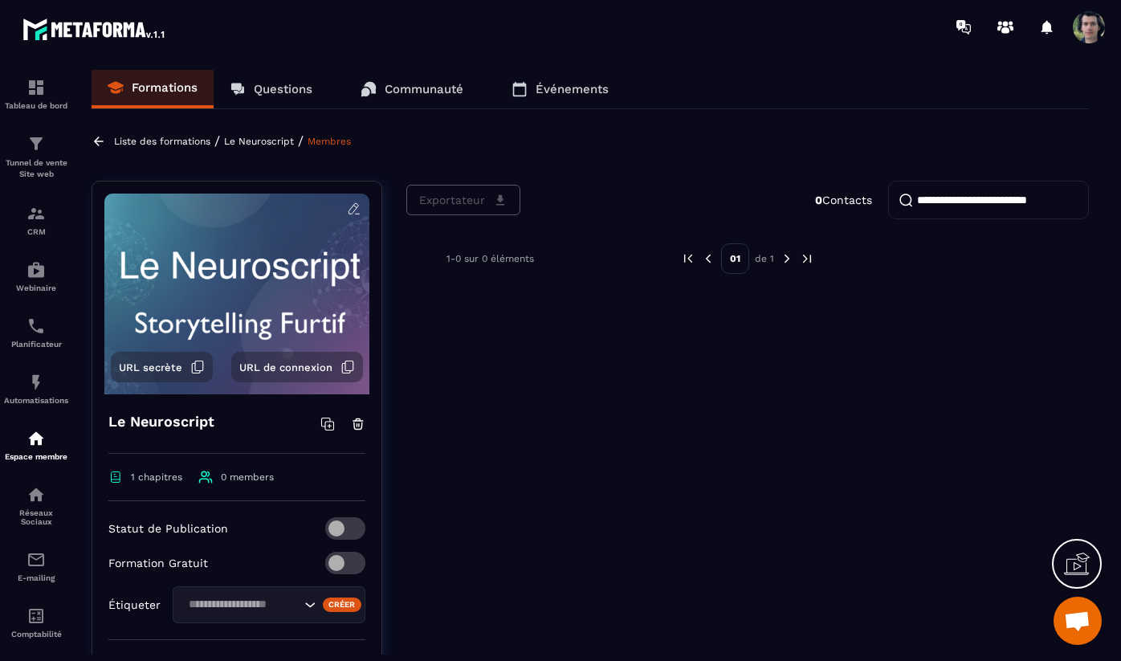
click at [311, 369] on span "URL de connexion" at bounding box center [285, 367] width 93 height 12
click at [1077, 621] on span "Ouvrir le chat" at bounding box center [1077, 622] width 27 height 22
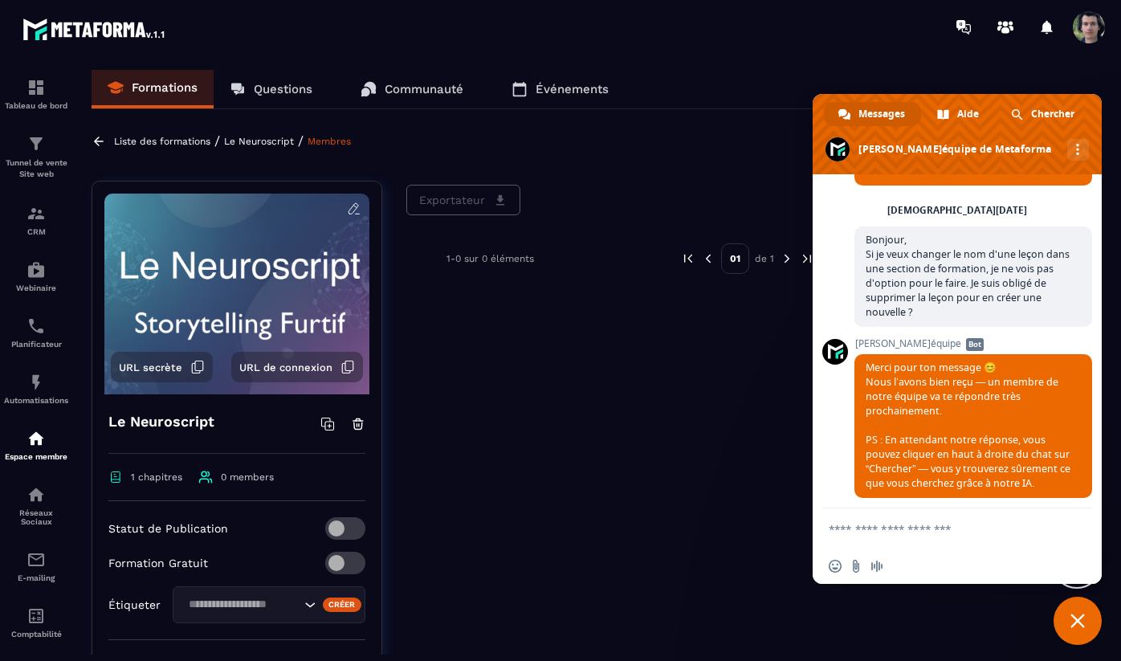
click at [1025, 612] on div "Exportateur 0 Contacts 1-0 sur 0 éléments 01 de 1" at bounding box center [747, 510] width 683 height 658
click at [1023, 613] on div "Exportateur 0 Contacts 1-0 sur 0 éléments 01 de 1" at bounding box center [747, 510] width 683 height 658
click at [972, 620] on div "Exportateur 0 Contacts 1-0 sur 0 éléments 01 de 1" at bounding box center [747, 510] width 683 height 658
click at [773, 610] on div "Exportateur 0 Contacts 1-0 sur 0 éléments 01 de 1" at bounding box center [747, 510] width 683 height 658
click at [756, 518] on div "Exportateur 0 Contacts 1-0 sur 0 éléments 01 de 1" at bounding box center [747, 510] width 683 height 658
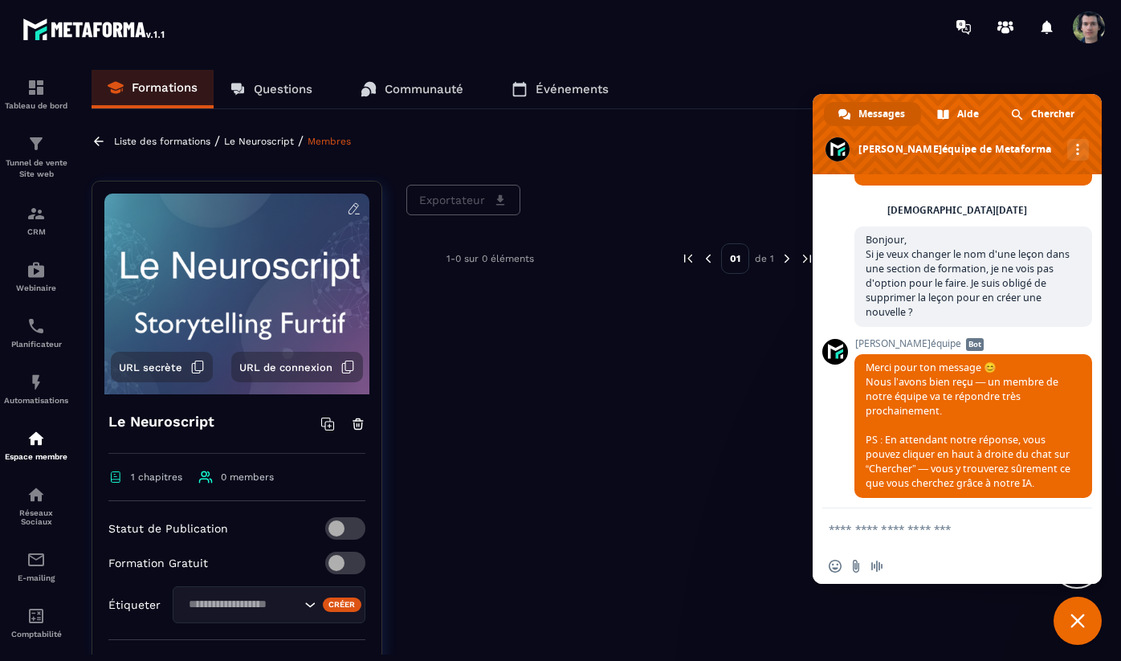
click at [1087, 618] on span "Fermer le chat" at bounding box center [1078, 621] width 48 height 48
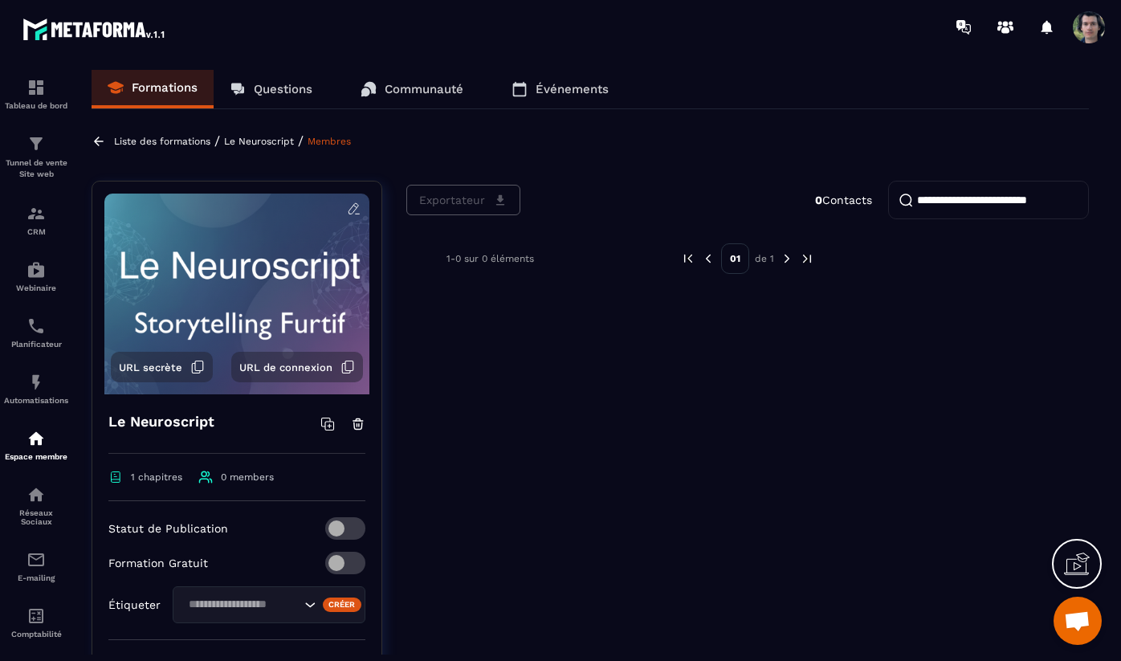
click at [1084, 561] on icon at bounding box center [1082, 561] width 16 height 18
click at [731, 412] on icon at bounding box center [729, 411] width 19 height 19
click at [964, 30] on icon at bounding box center [964, 27] width 26 height 26
click at [27, 400] on p "Automatisations" at bounding box center [36, 400] width 64 height 9
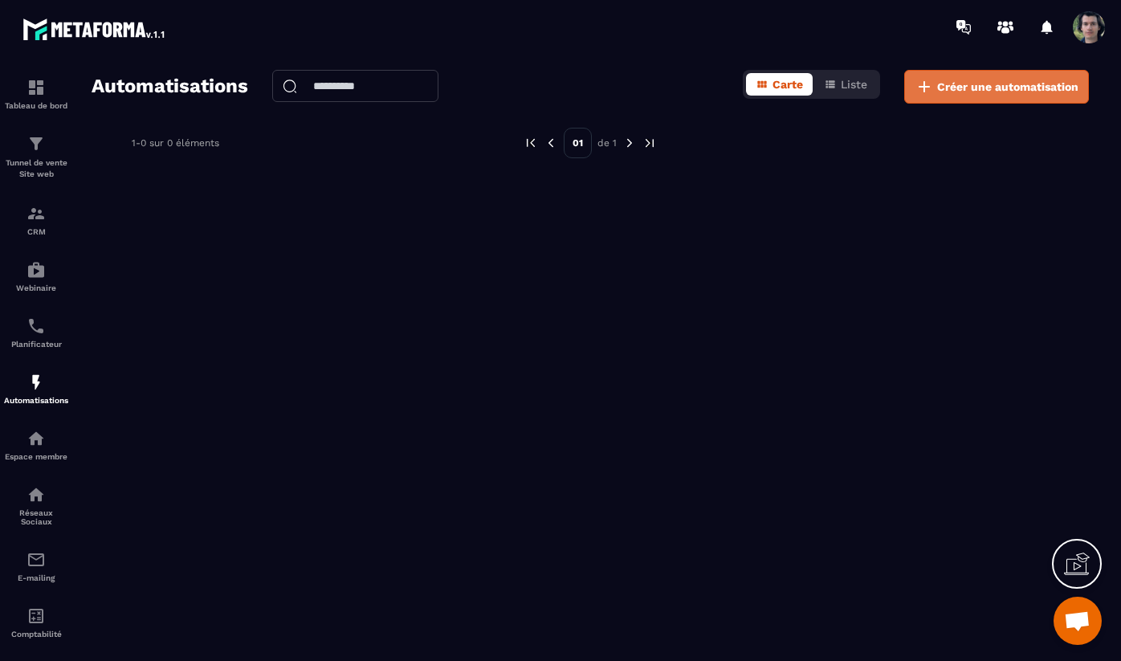
click at [1007, 80] on span "Créer une automatisation" at bounding box center [1007, 87] width 141 height 16
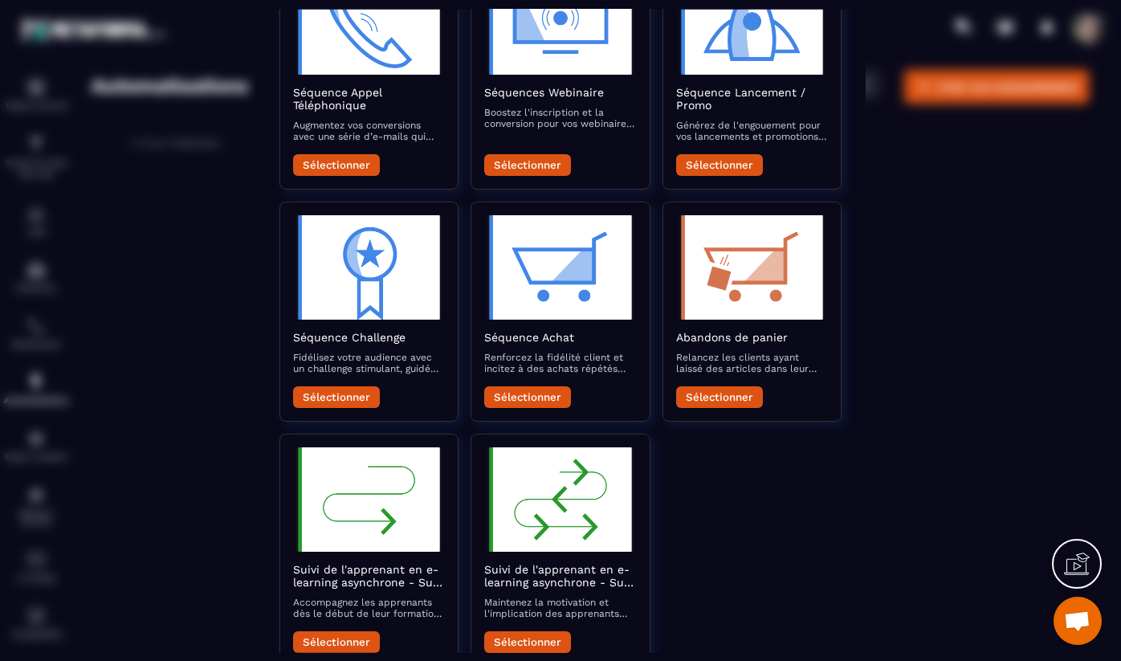
scroll to position [450, 0]
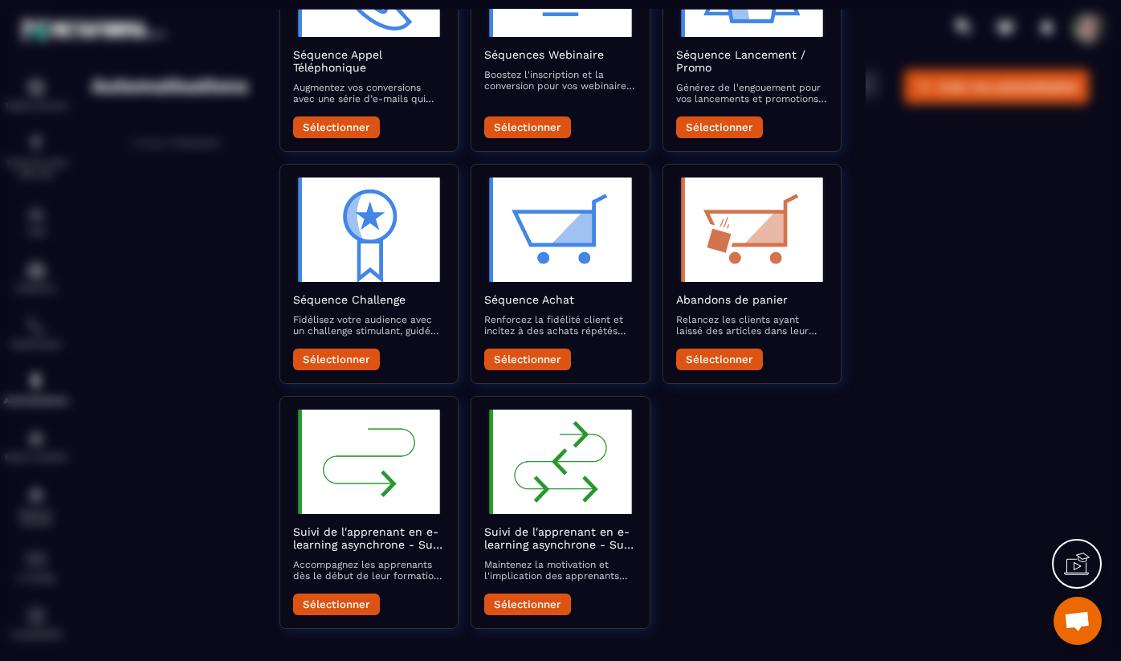
click at [777, 459] on div "Modèle vide Commencer à partir de zéro et concevoir à partir d'une toile vierge…" at bounding box center [560, 150] width 562 height 955
click at [259, 316] on div "Créer une automatisation Modèle vide Commencer à partir de zéro et concevoir à …" at bounding box center [560, 330] width 610 height 643
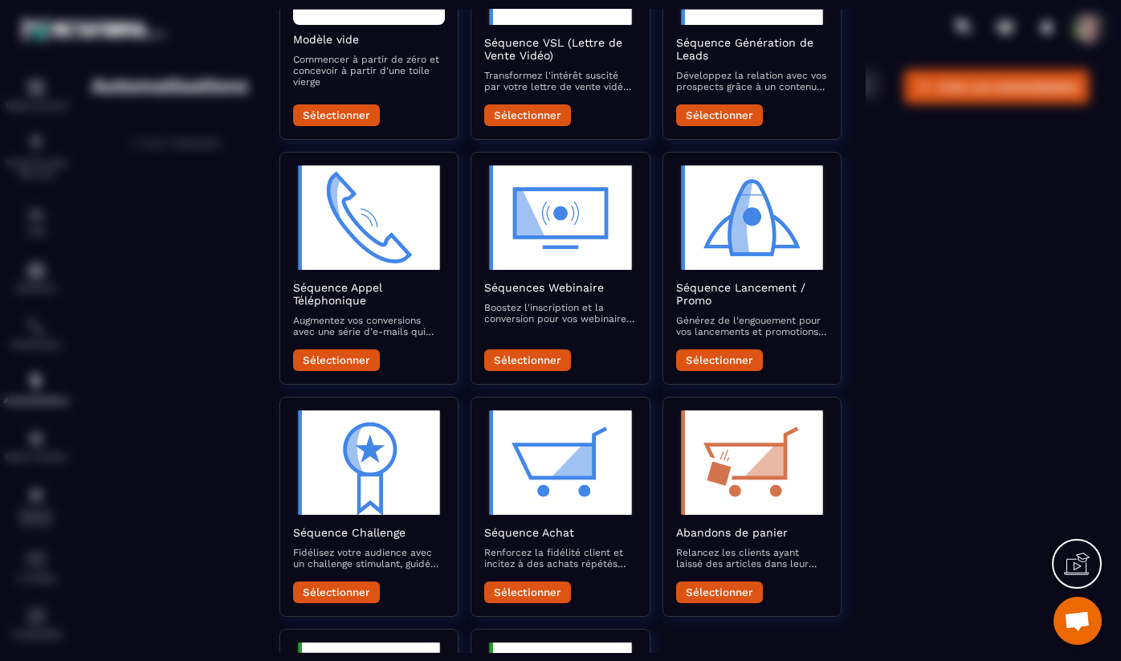
scroll to position [0, 0]
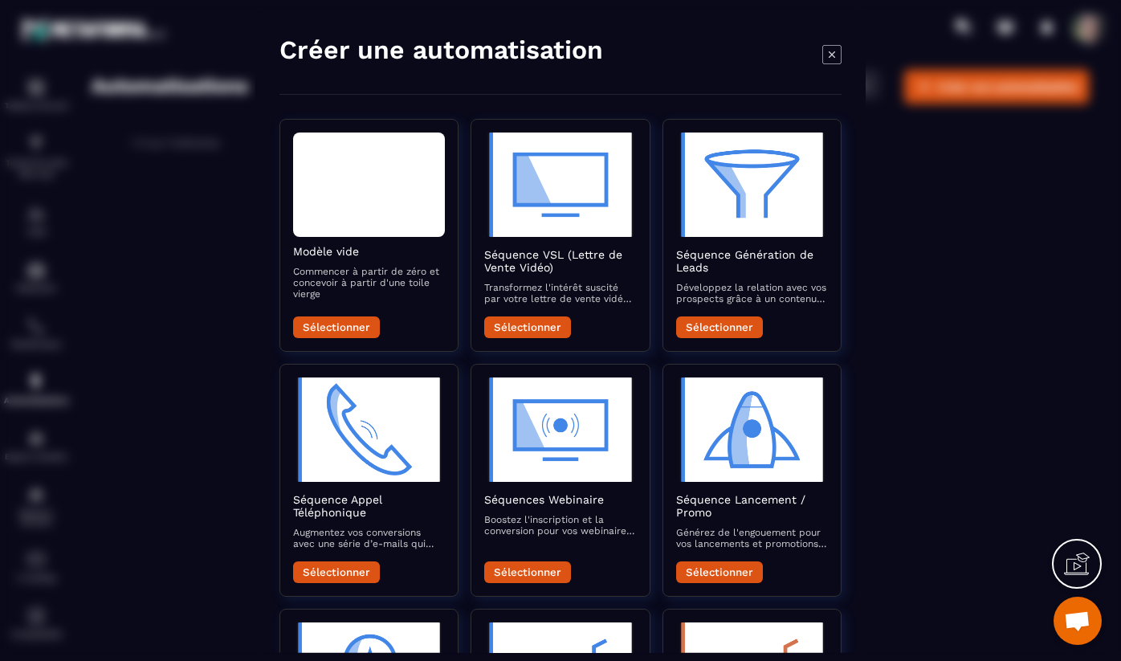
click at [829, 52] on icon "Modal window" at bounding box center [831, 53] width 19 height 19
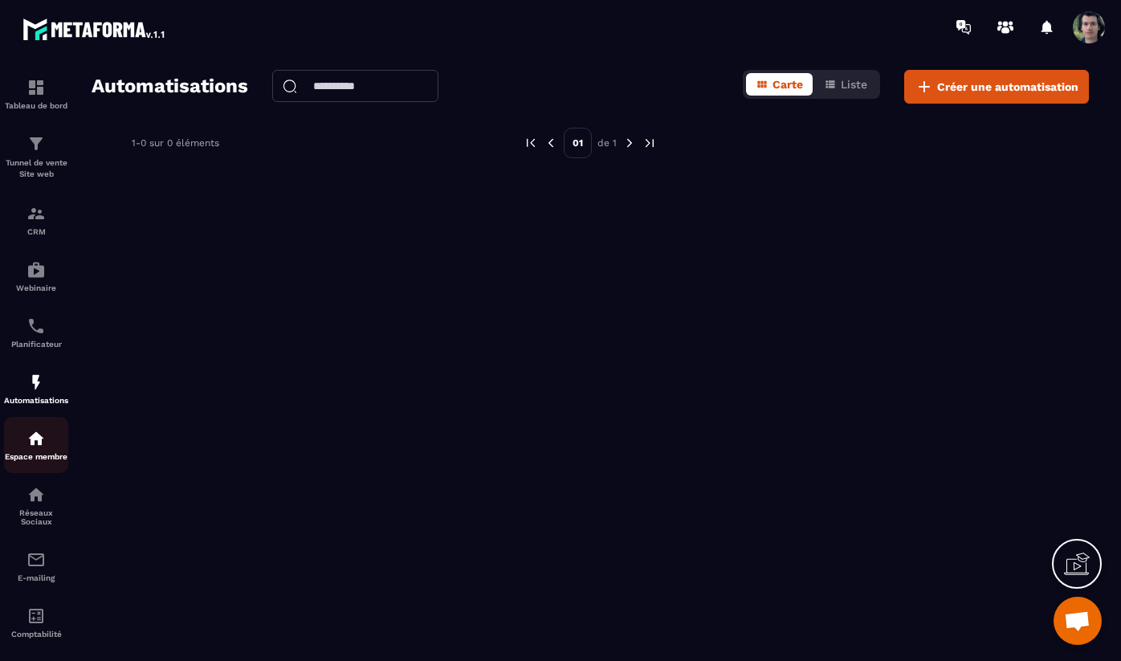
click at [36, 448] on img at bounding box center [36, 438] width 19 height 19
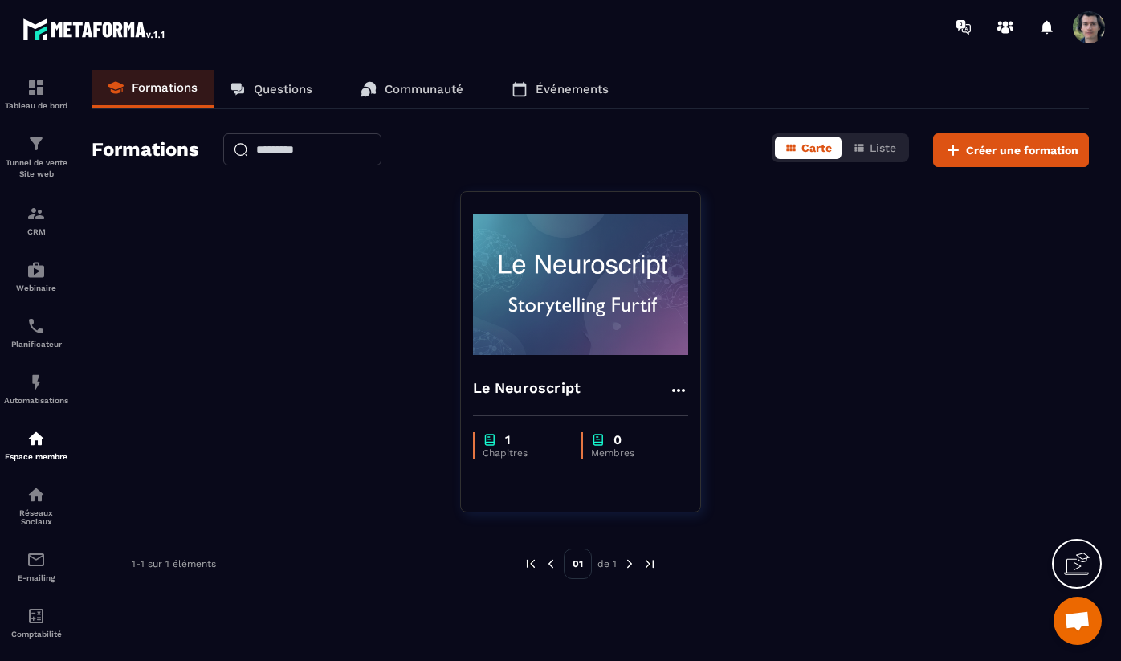
click at [425, 100] on link "Communauté" at bounding box center [412, 89] width 135 height 39
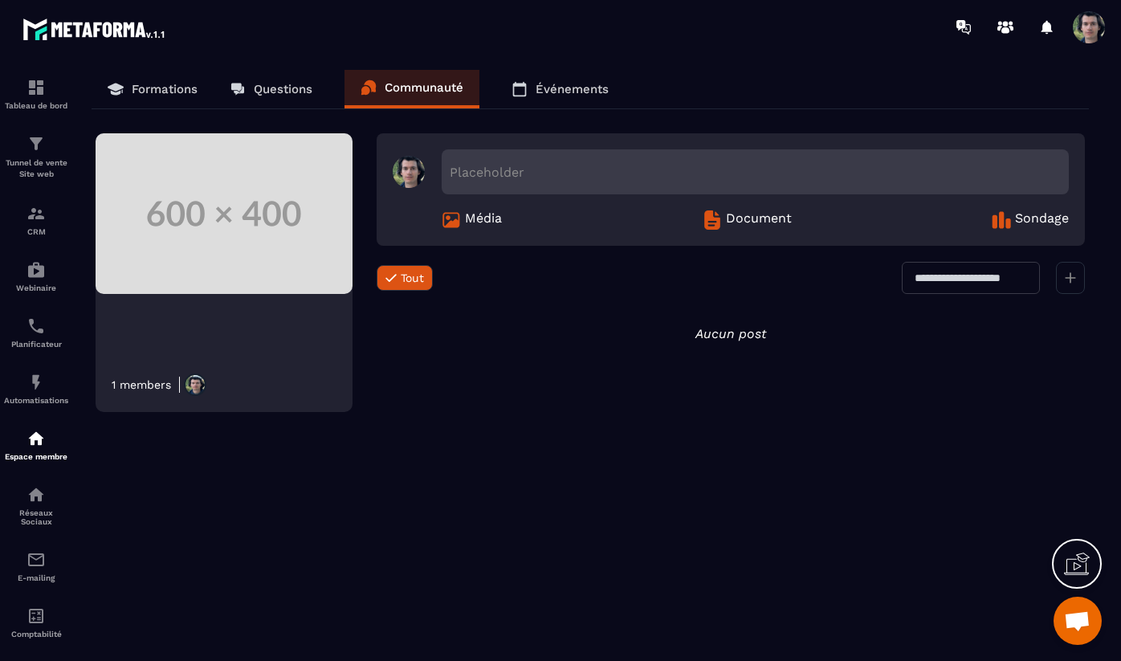
click at [539, 98] on link "Événements" at bounding box center [559, 89] width 129 height 39
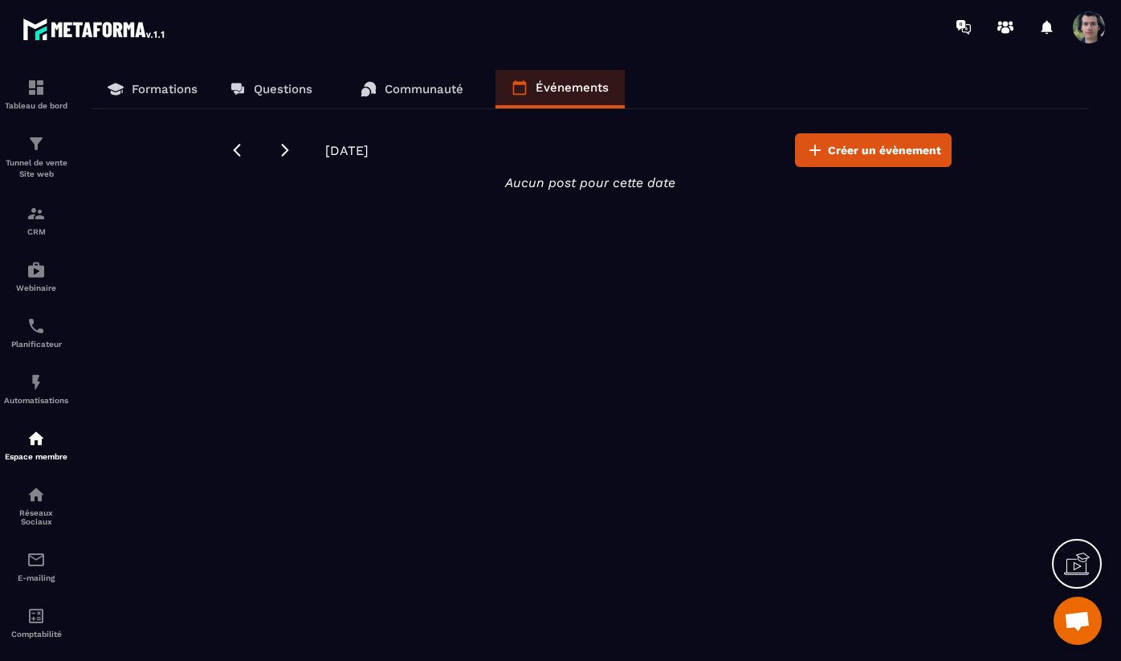
click at [1092, 37] on span at bounding box center [1089, 27] width 32 height 32
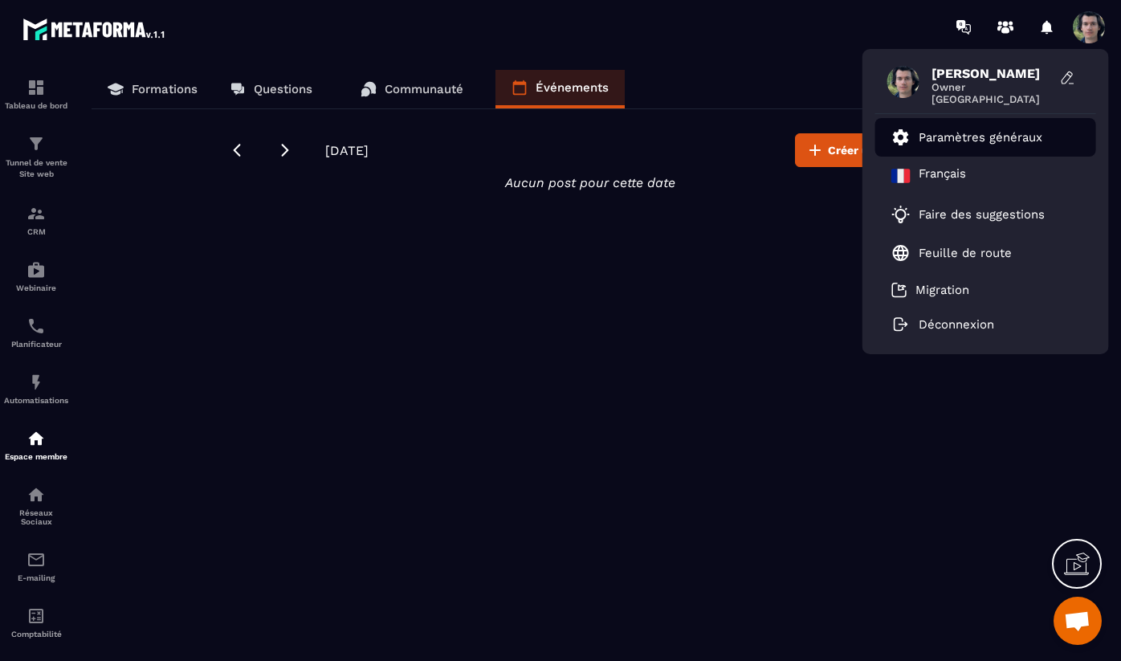
click at [1001, 133] on p "Paramètres généraux" at bounding box center [981, 137] width 124 height 14
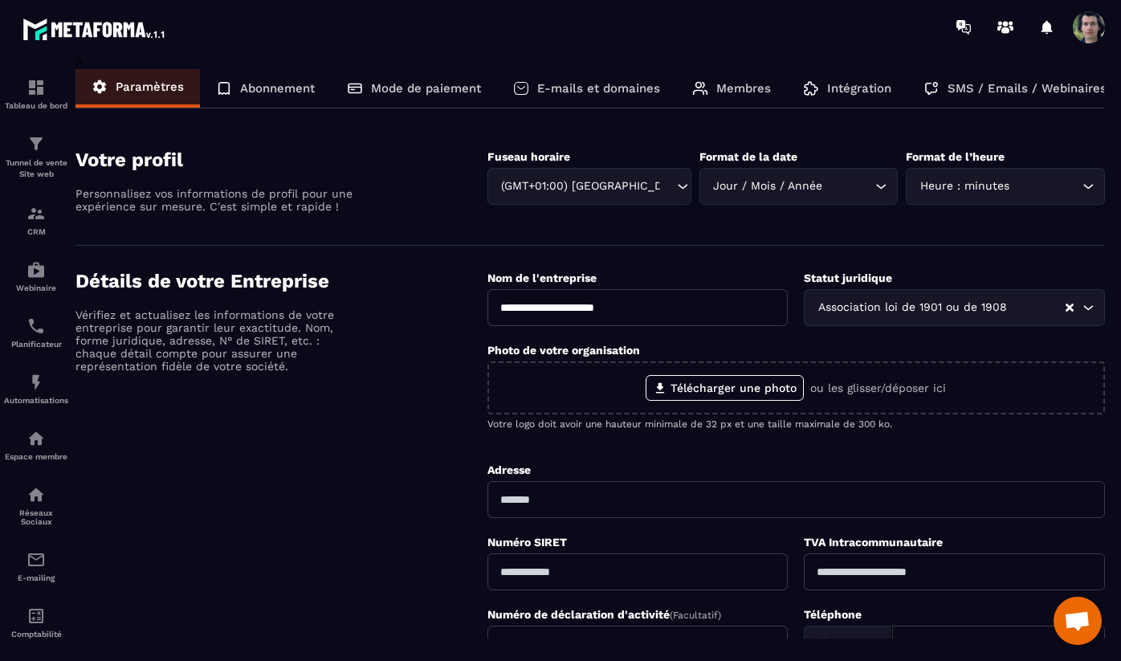
click at [561, 88] on p "E-mails et domaines" at bounding box center [598, 88] width 123 height 14
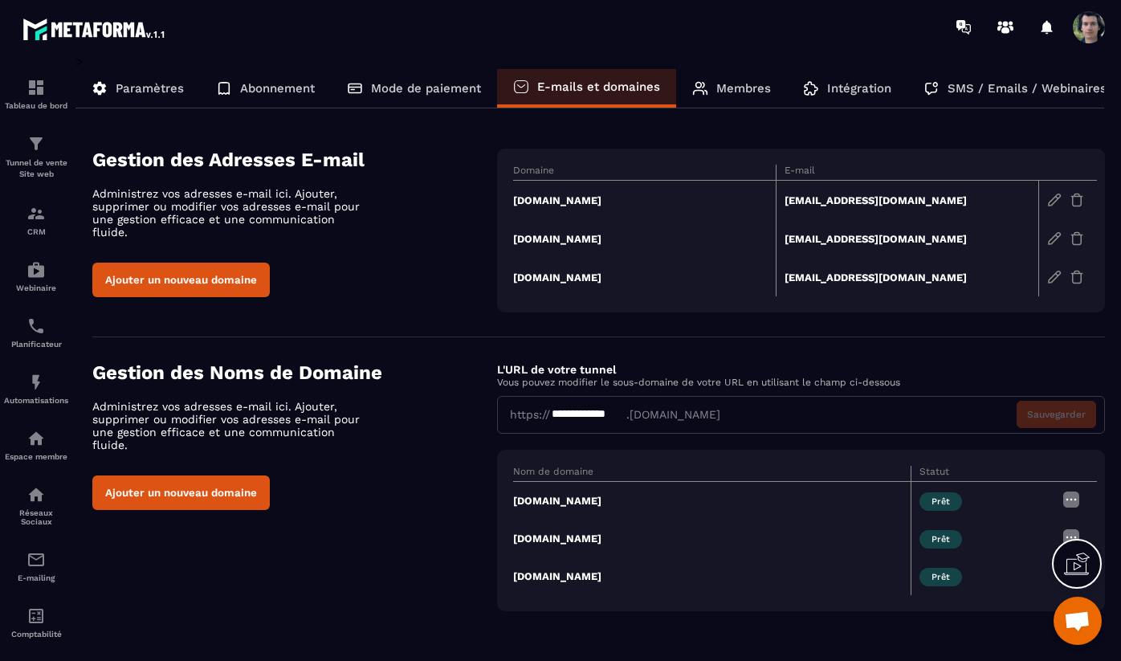
click at [691, 406] on div "**********" at bounding box center [801, 415] width 608 height 38
click at [614, 416] on div "**********" at bounding box center [588, 414] width 76 height 17
click at [659, 416] on div "**********" at bounding box center [801, 415] width 608 height 38
click at [218, 273] on button "Ajouter un nouveau domaine" at bounding box center [180, 280] width 177 height 35
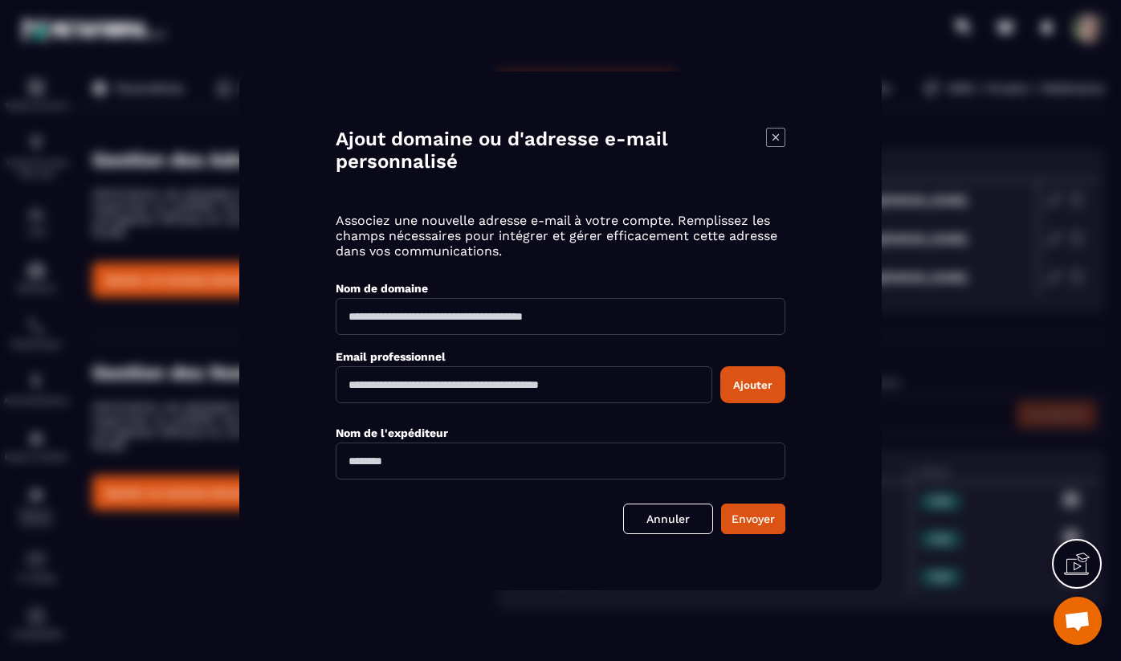
click at [420, 313] on input "Modal window" at bounding box center [561, 316] width 450 height 37
type input "**********"
click at [412, 388] on input "Modal window" at bounding box center [524, 384] width 377 height 37
type input "**********"
click at [531, 383] on input "**********" at bounding box center [524, 384] width 377 height 37
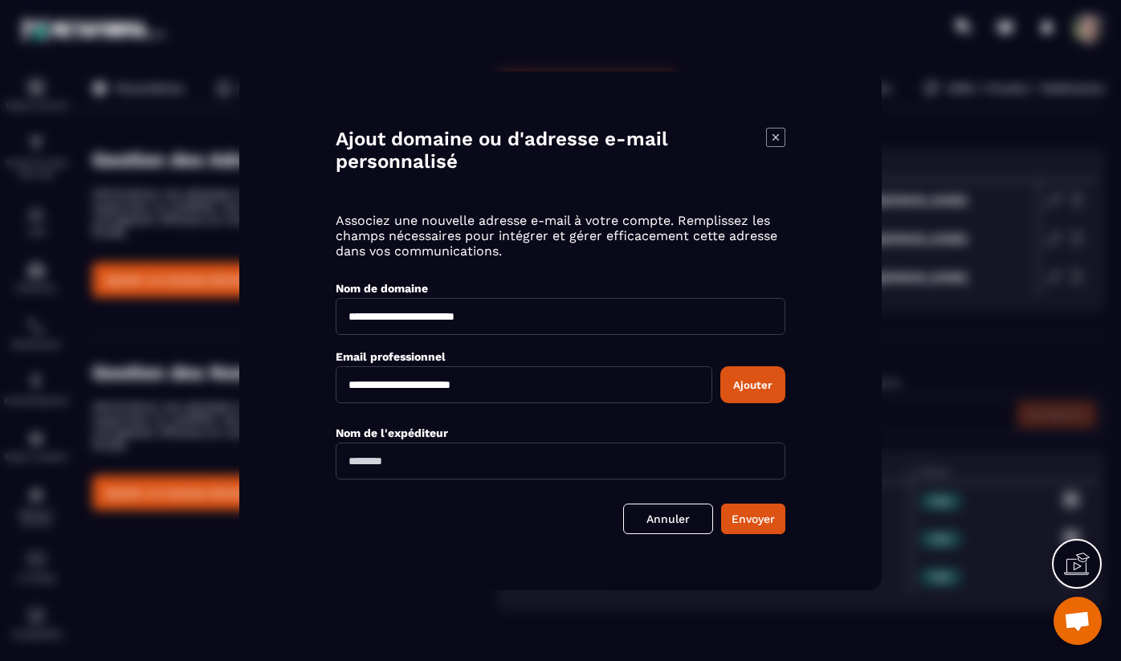
type input "**********"
click at [455, 468] on input "Modal window" at bounding box center [561, 460] width 450 height 37
type input "**********"
click at [760, 394] on button "Ajouter" at bounding box center [752, 384] width 65 height 37
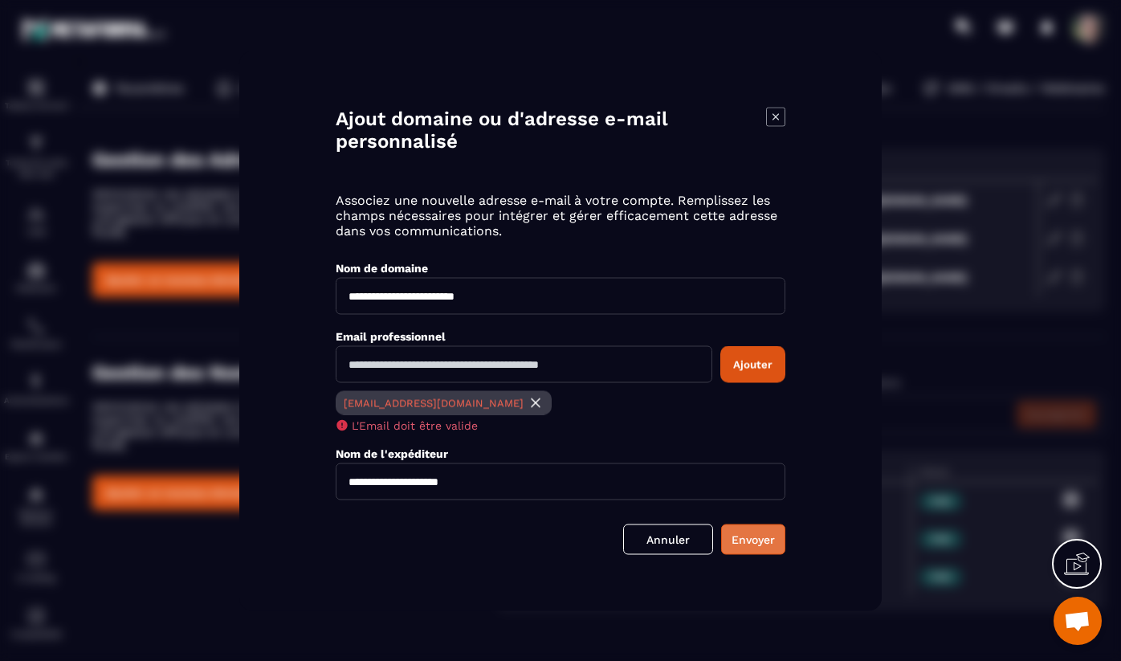
click at [738, 535] on button "Envoyer" at bounding box center [753, 539] width 64 height 31
click at [746, 540] on button "Envoyer" at bounding box center [753, 539] width 64 height 31
click at [528, 399] on img "Modal window" at bounding box center [536, 402] width 16 height 16
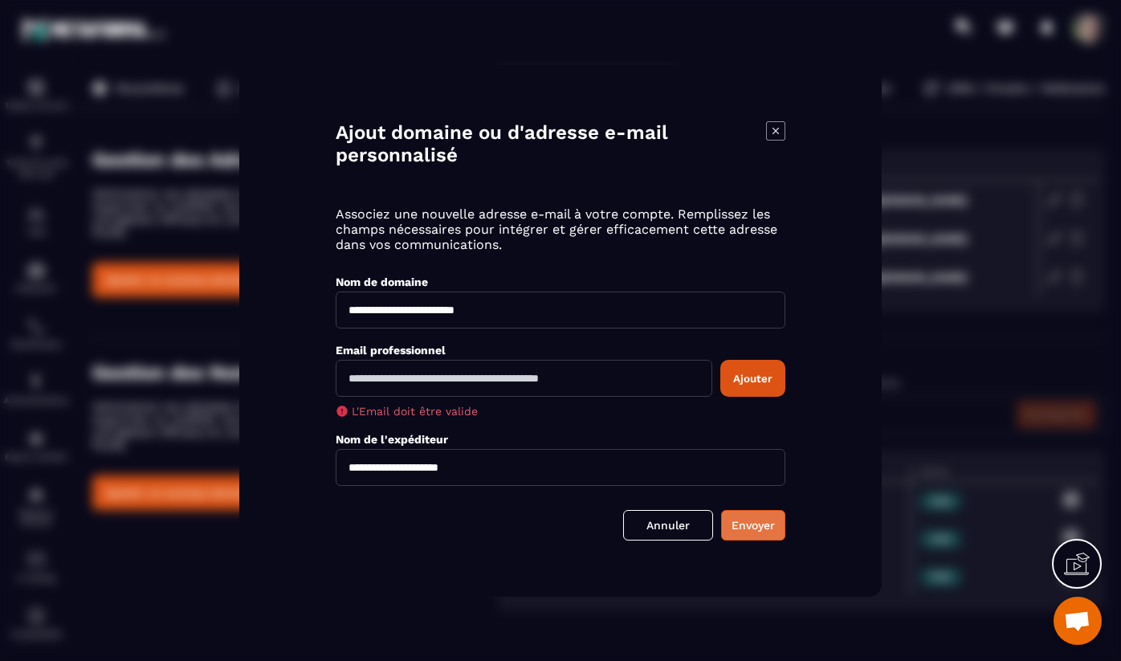
click at [735, 523] on button "Envoyer" at bounding box center [753, 525] width 64 height 31
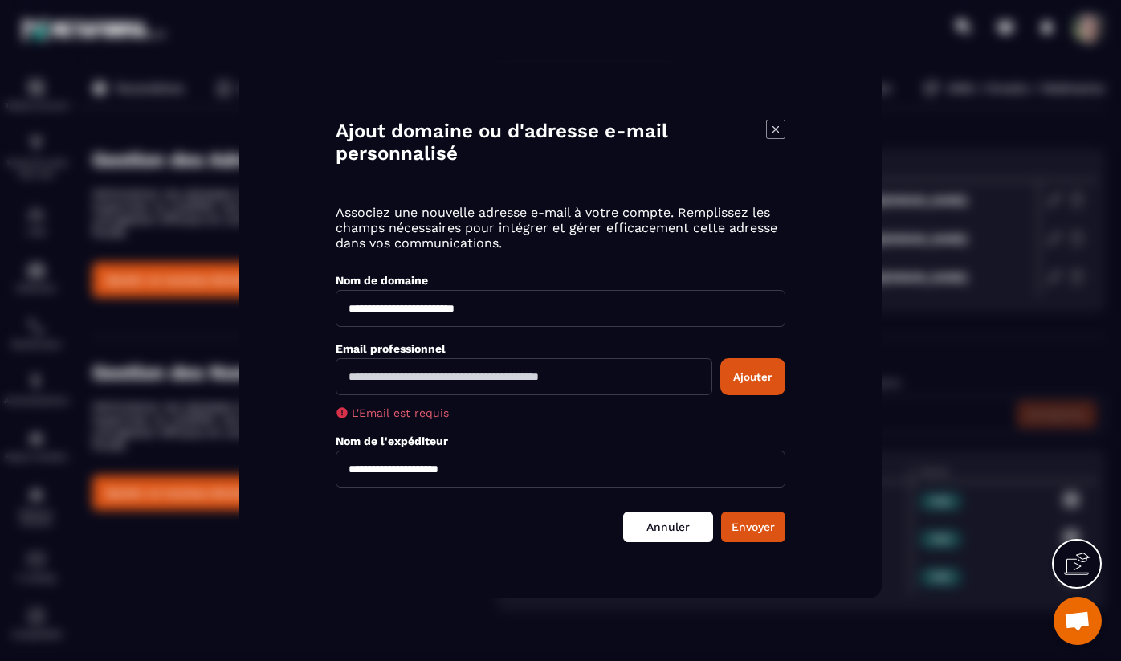
click at [680, 529] on link "Annuler" at bounding box center [668, 527] width 90 height 31
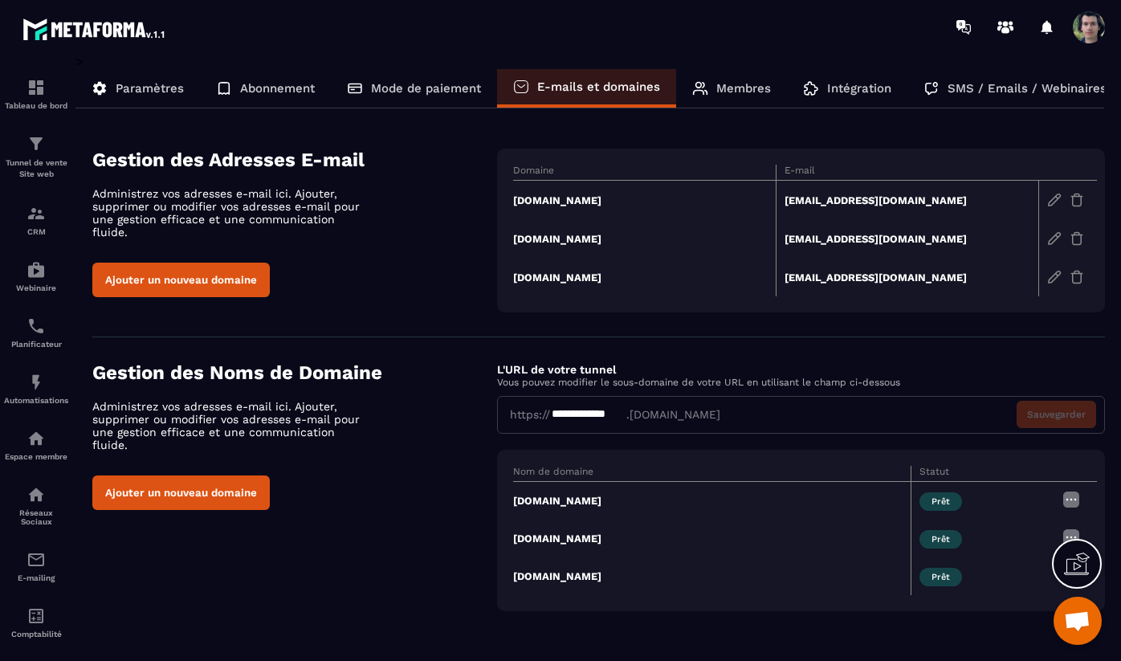
click at [153, 103] on div "Paramètres" at bounding box center [137, 88] width 124 height 39
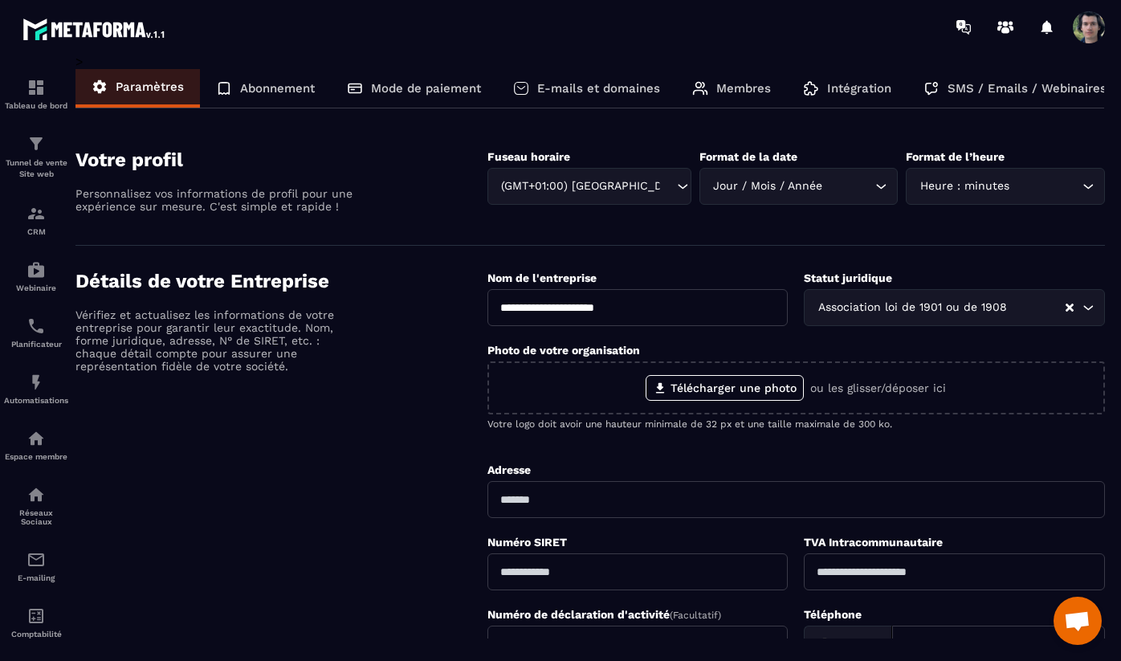
click at [286, 96] on div "Abonnement" at bounding box center [265, 88] width 131 height 39
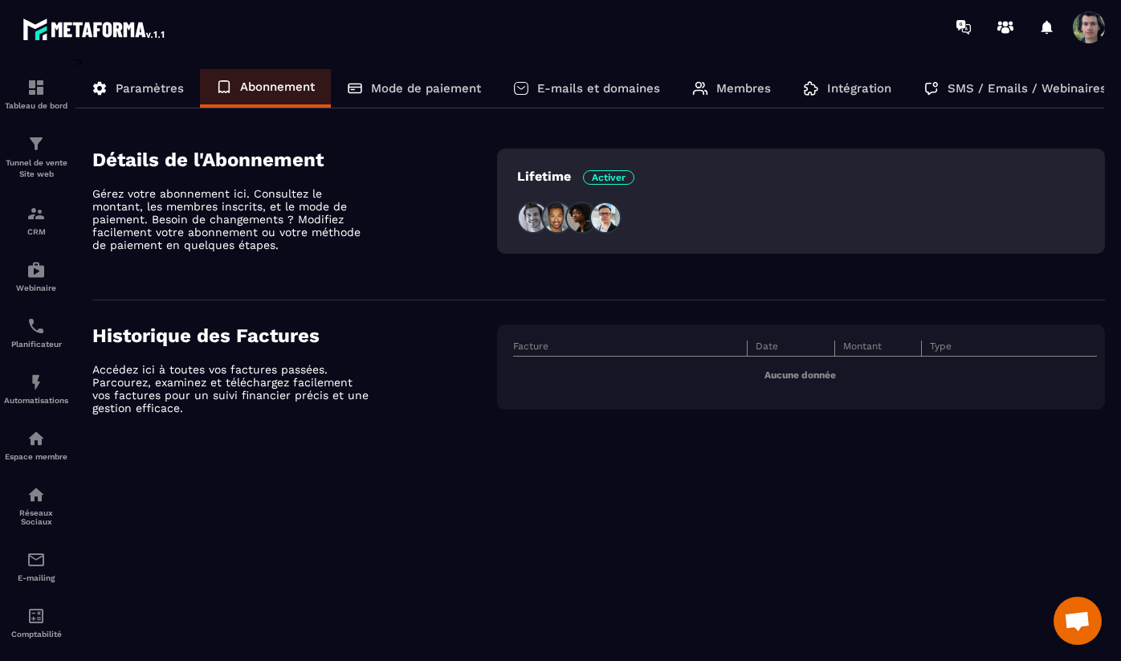
click at [427, 91] on p "Mode de paiement" at bounding box center [426, 88] width 110 height 14
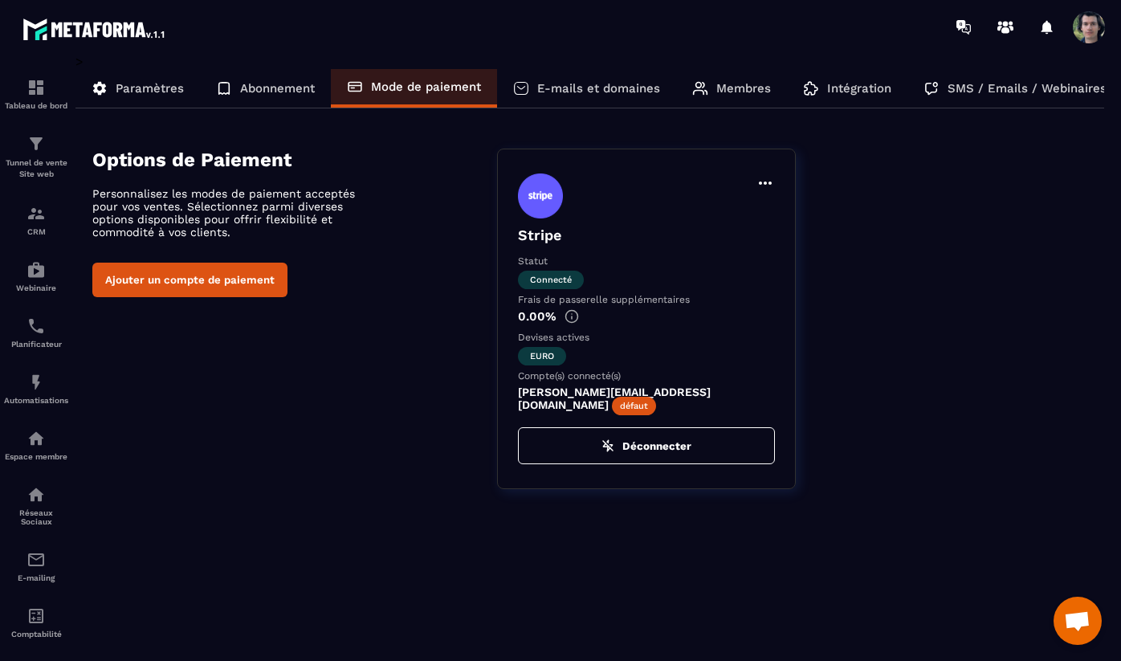
click at [589, 90] on p "E-mails et domaines" at bounding box center [598, 88] width 123 height 14
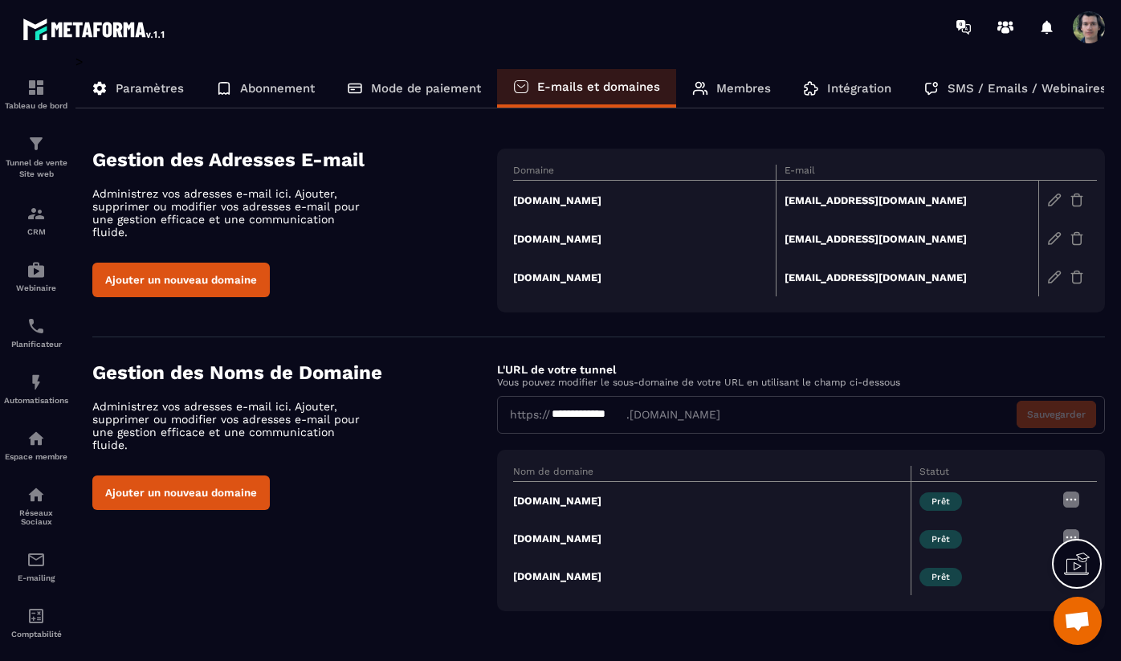
click at [732, 88] on p "Membres" at bounding box center [743, 88] width 55 height 14
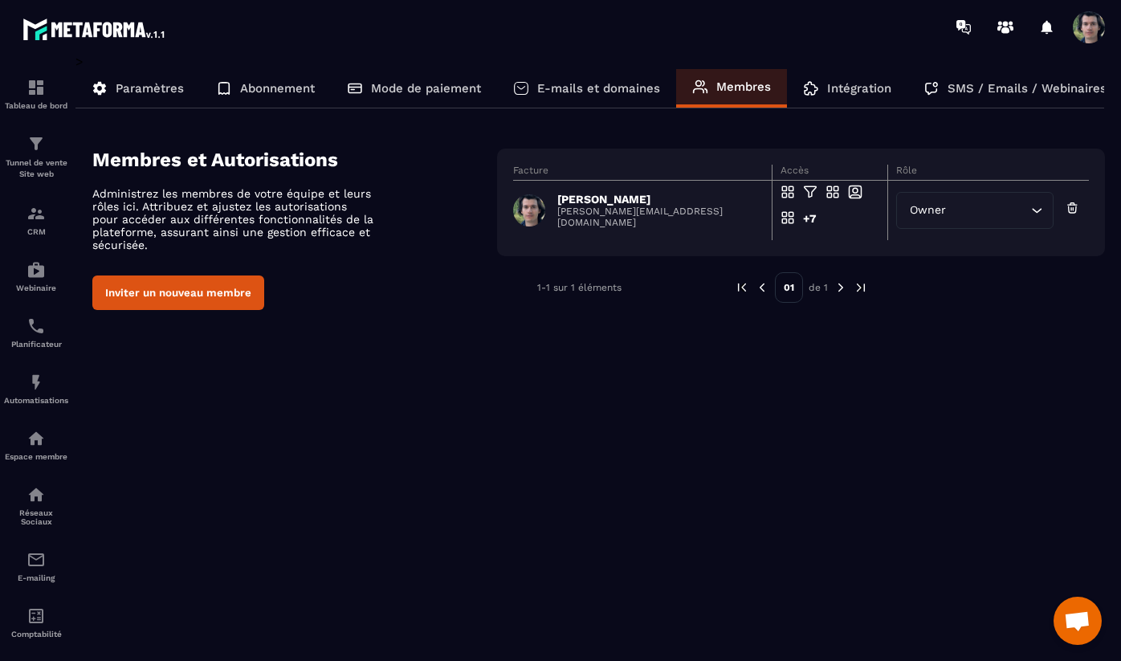
click at [838, 88] on p "Intégration" at bounding box center [859, 88] width 64 height 14
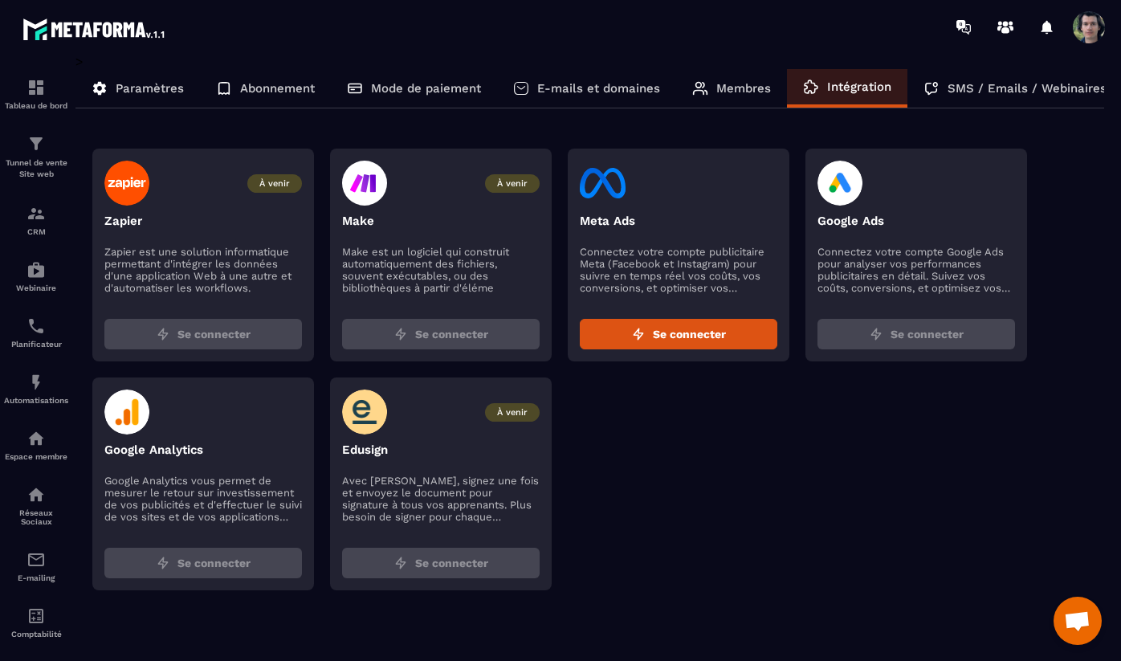
click at [143, 80] on div "Paramètres" at bounding box center [137, 88] width 124 height 39
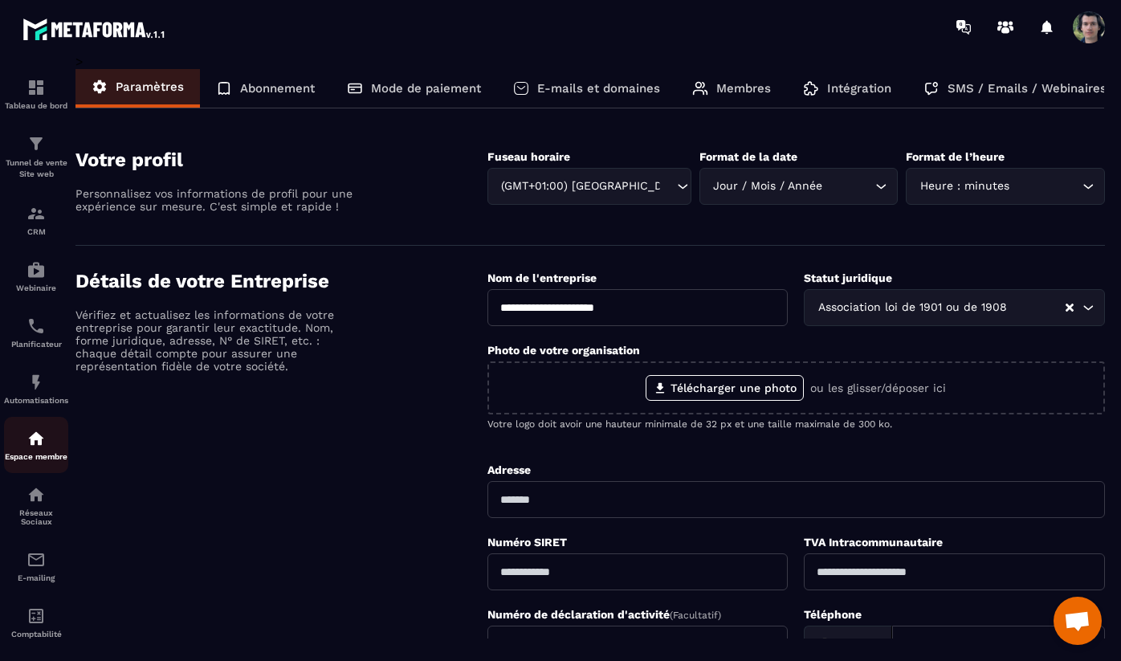
click at [29, 454] on div "Espace membre" at bounding box center [36, 445] width 64 height 32
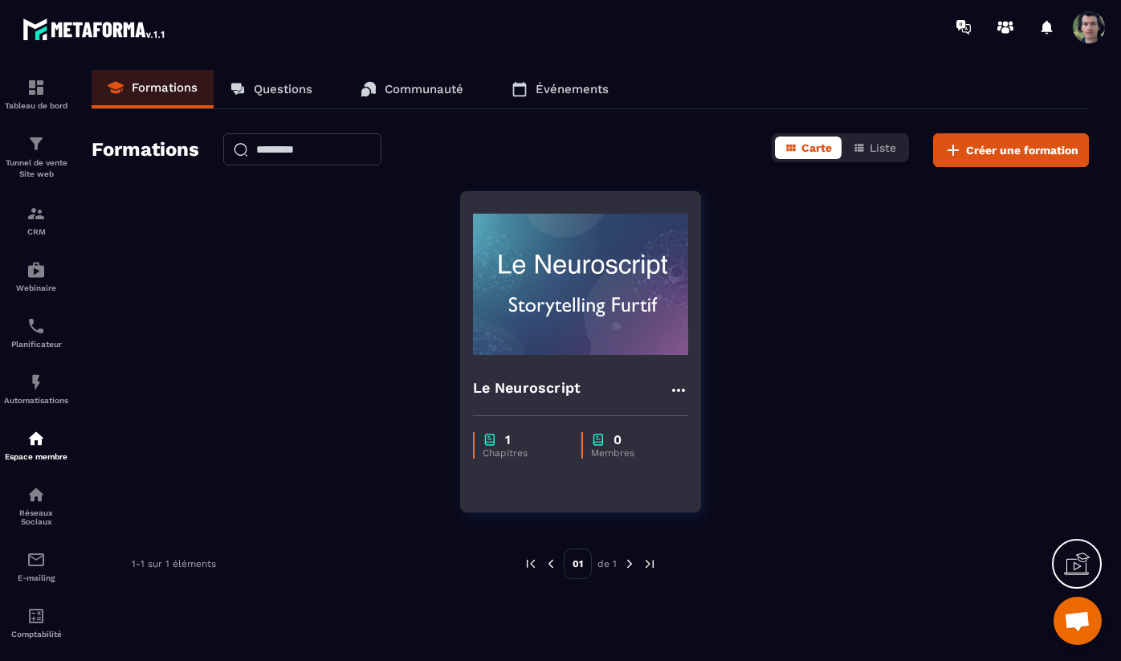
click at [572, 263] on img at bounding box center [580, 284] width 215 height 161
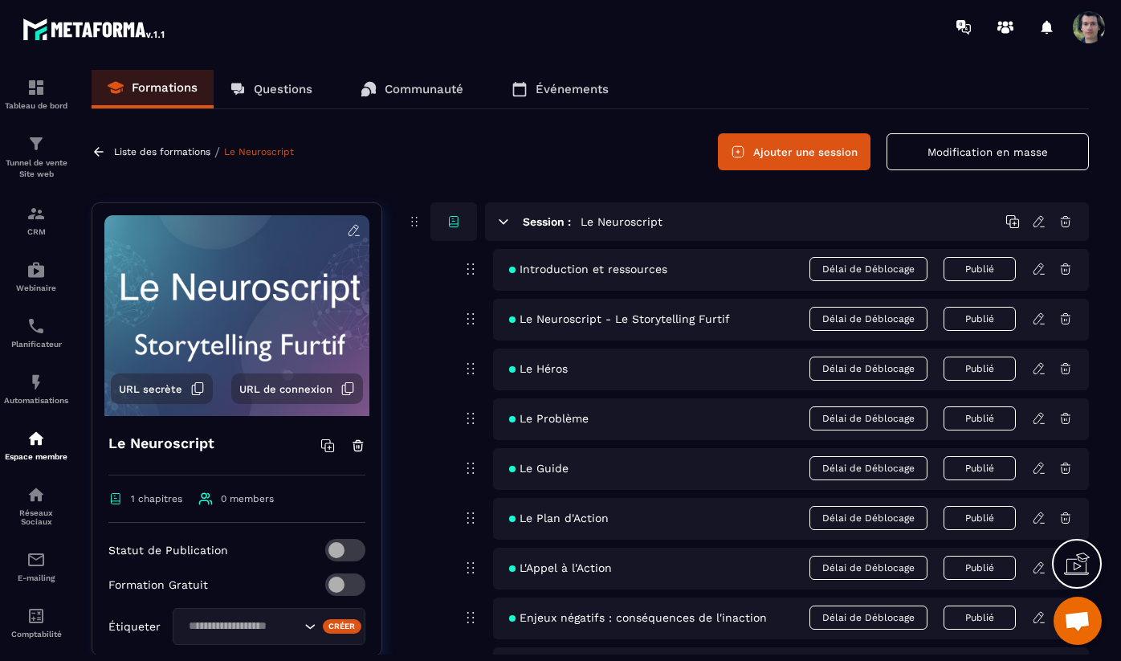
click at [152, 381] on button "URL secrète" at bounding box center [162, 388] width 102 height 31
click at [1094, 30] on span at bounding box center [1089, 27] width 32 height 32
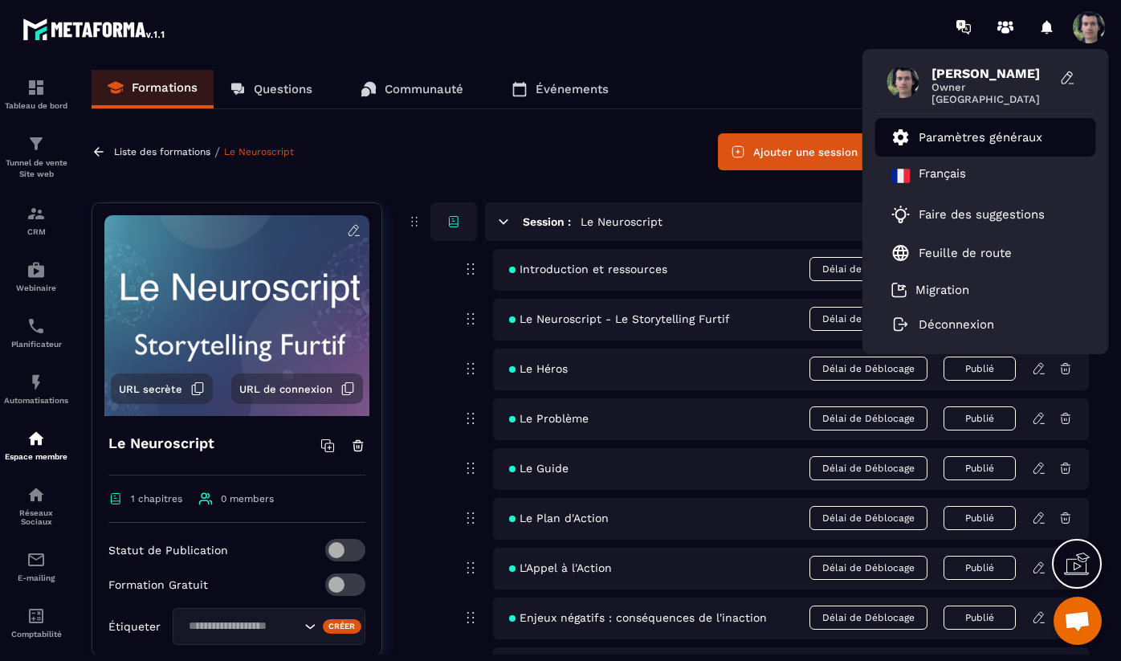
click at [980, 141] on p "Paramètres généraux" at bounding box center [981, 137] width 124 height 14
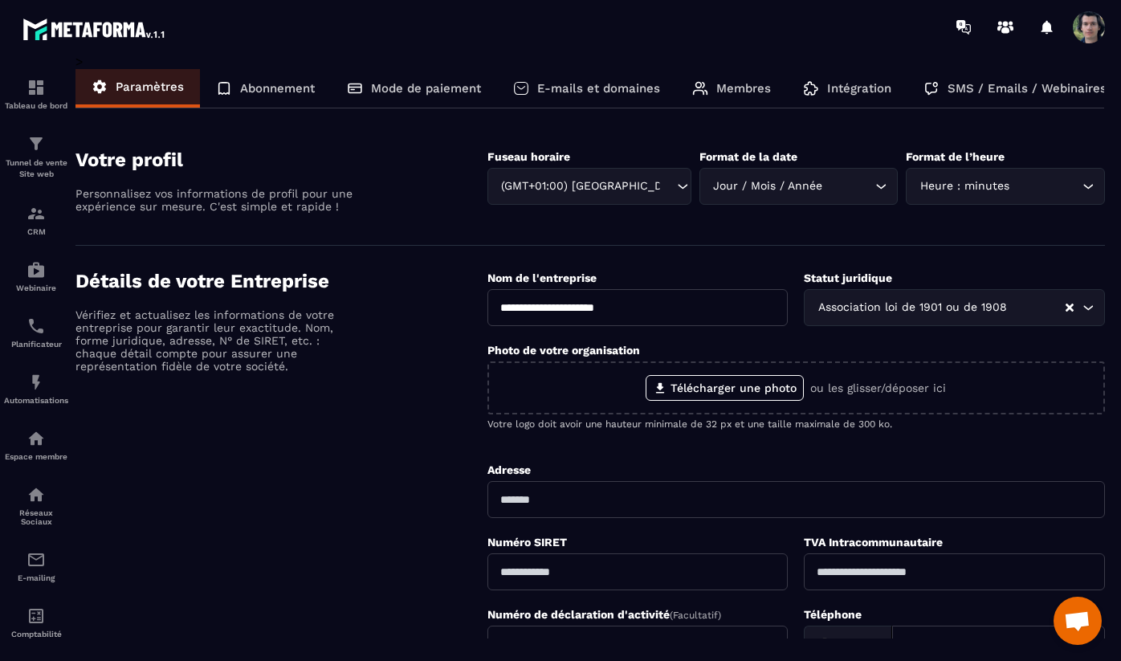
click at [573, 88] on p "E-mails et domaines" at bounding box center [598, 88] width 123 height 14
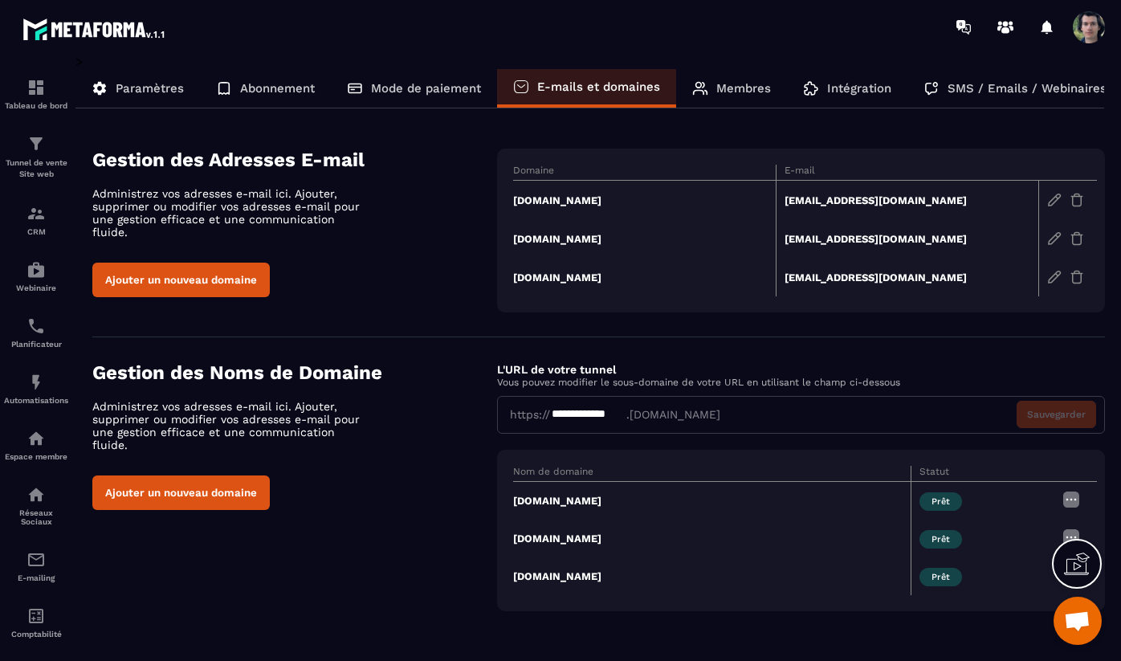
click at [972, 80] on div "SMS / Emails / Webinaires" at bounding box center [1014, 88] width 215 height 39
